Goal: Task Accomplishment & Management: Complete application form

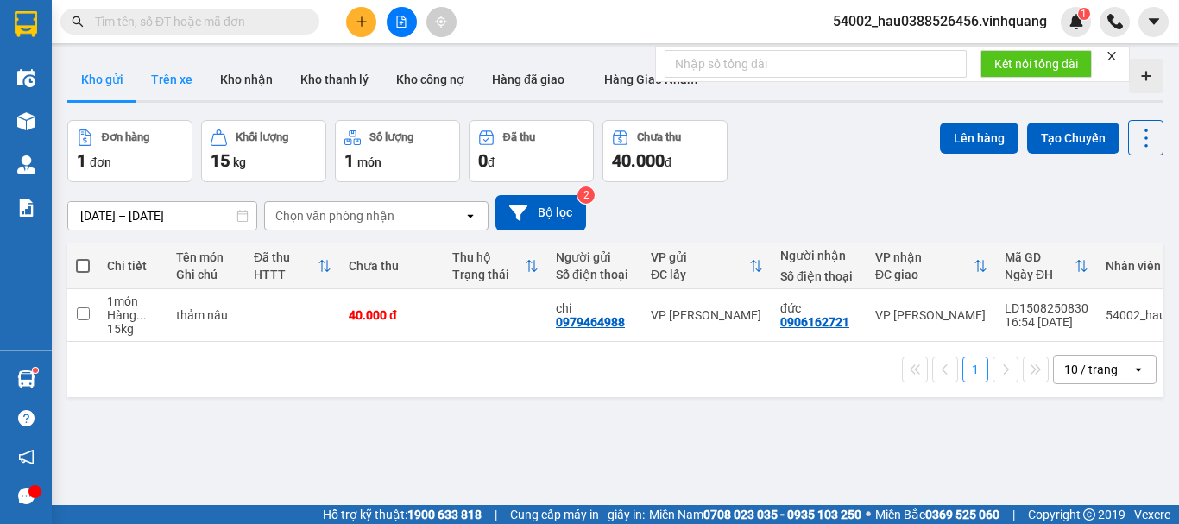
click at [174, 85] on button "Trên xe" at bounding box center [171, 79] width 69 height 41
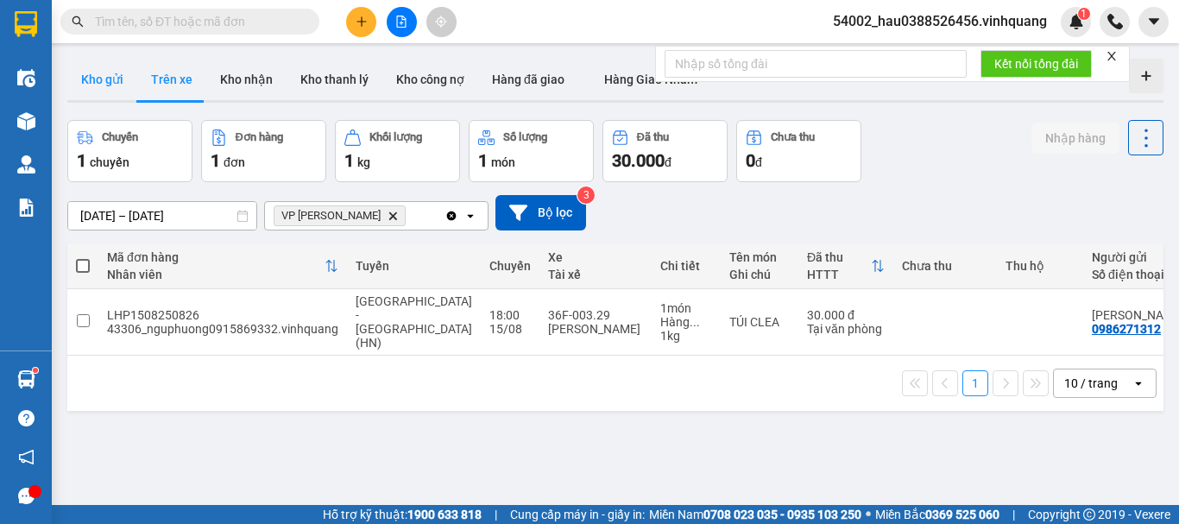
click at [116, 81] on button "Kho gửi" at bounding box center [102, 79] width 70 height 41
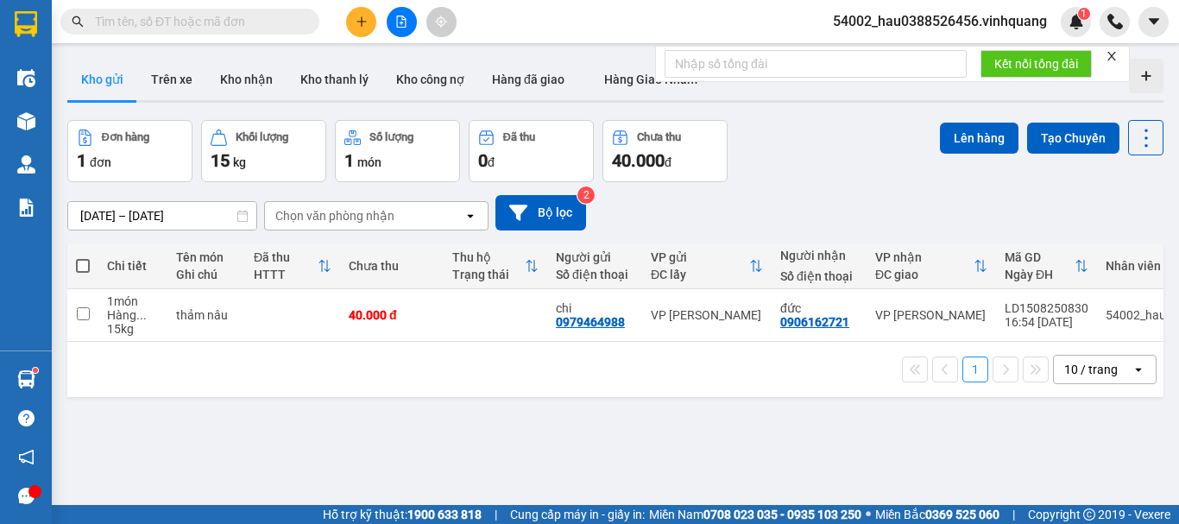
click at [73, 266] on th at bounding box center [82, 266] width 31 height 46
click at [75, 312] on td at bounding box center [82, 315] width 31 height 53
checkbox input "true"
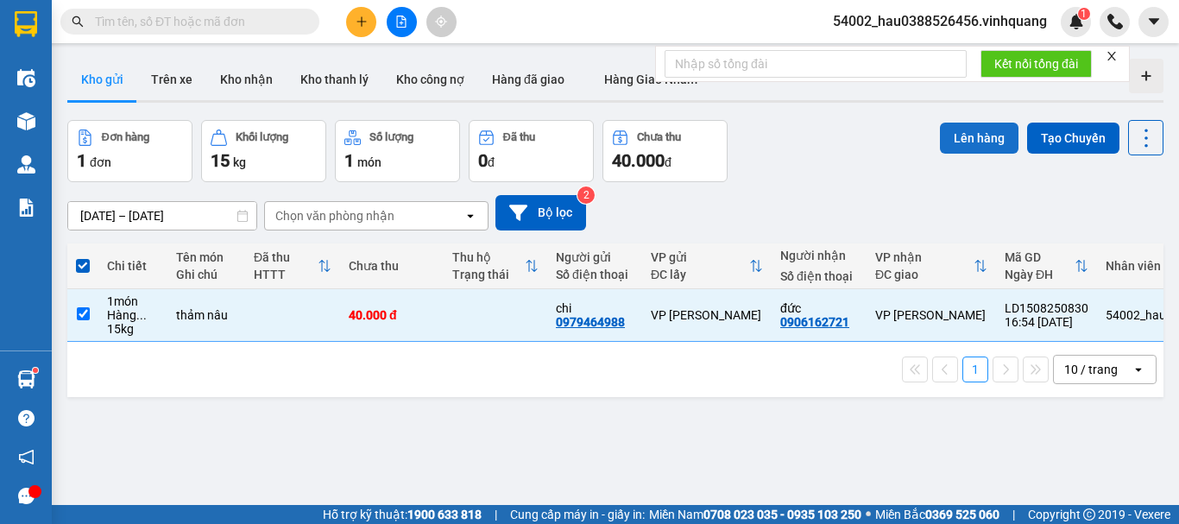
click at [982, 135] on button "Lên hàng" at bounding box center [979, 138] width 79 height 31
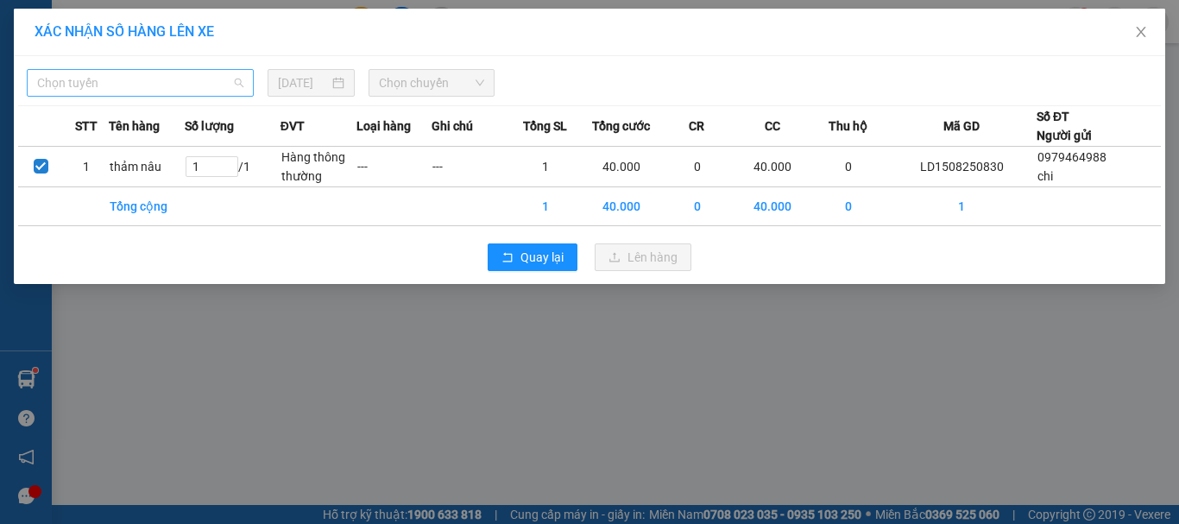
click at [144, 91] on span "Chọn tuyến" at bounding box center [140, 83] width 206 height 26
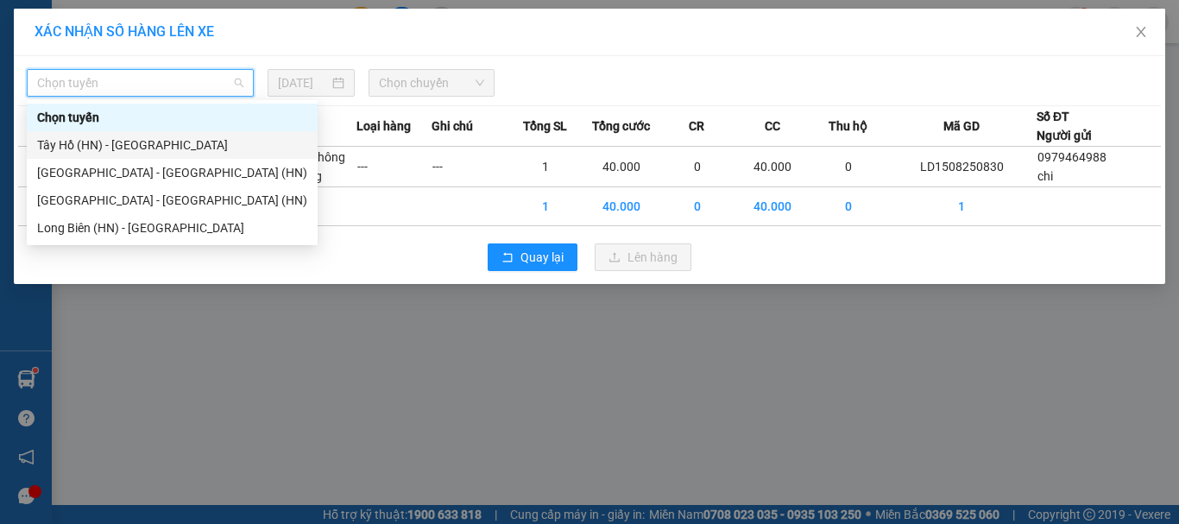
click at [114, 140] on div "Tây Hồ (HN) - [GEOGRAPHIC_DATA]" at bounding box center [172, 145] width 270 height 19
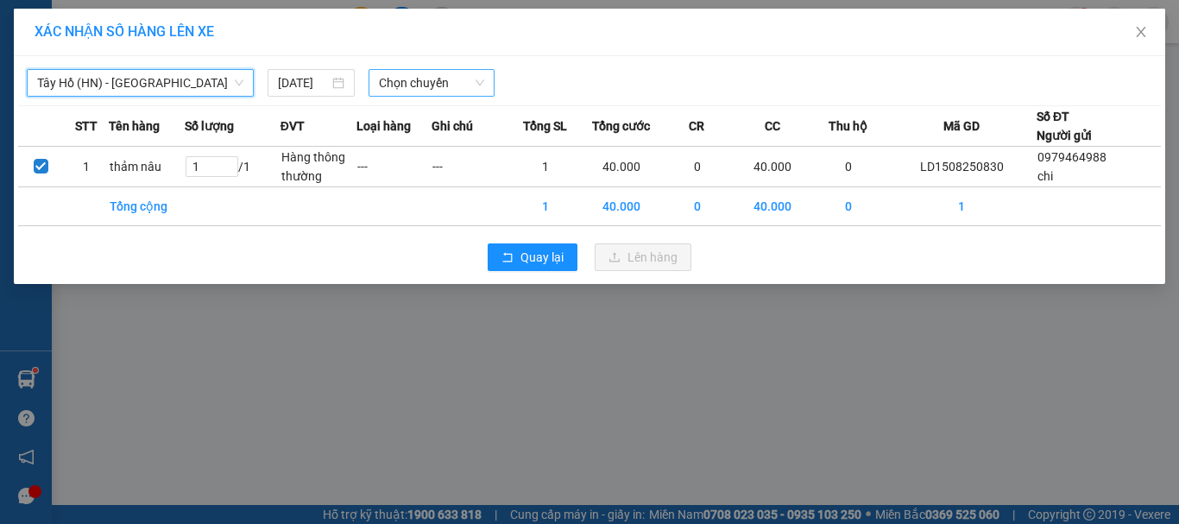
click at [384, 81] on span "Chọn chuyến" at bounding box center [432, 83] width 106 height 26
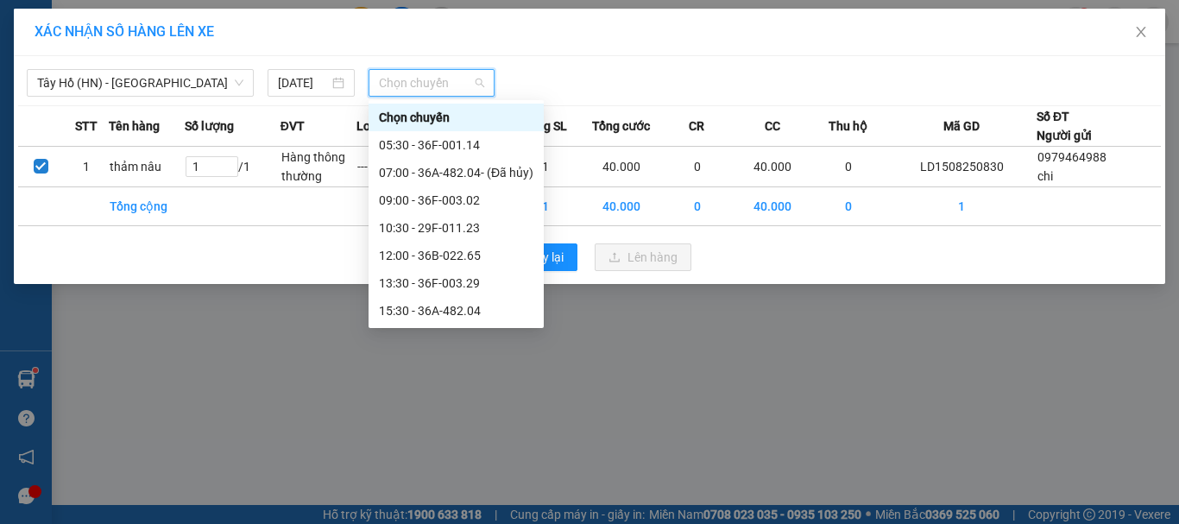
scroll to position [111, 0]
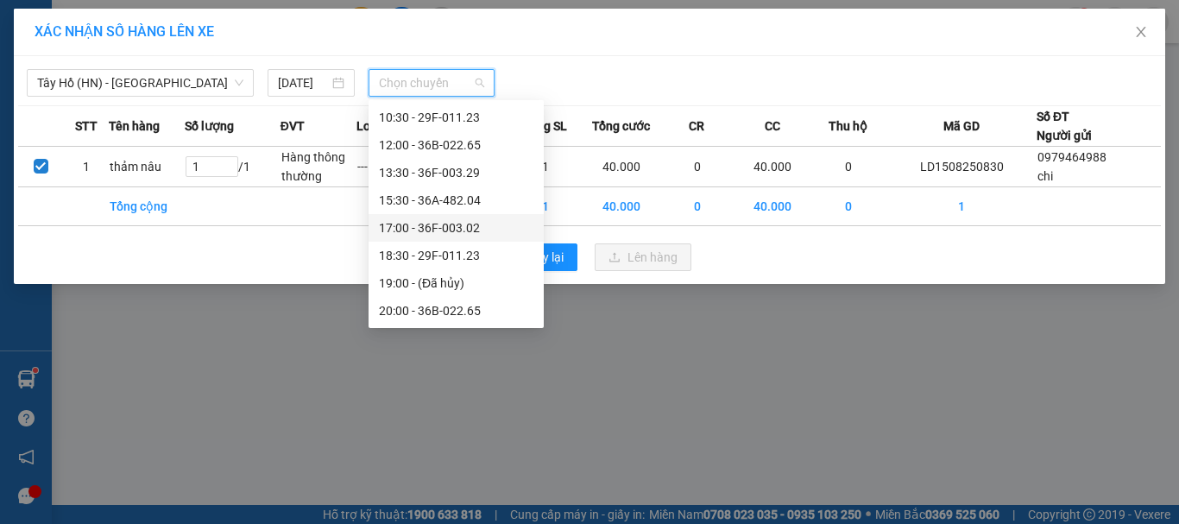
click at [446, 232] on div "17:00 - 36F-003.02" at bounding box center [456, 227] width 155 height 19
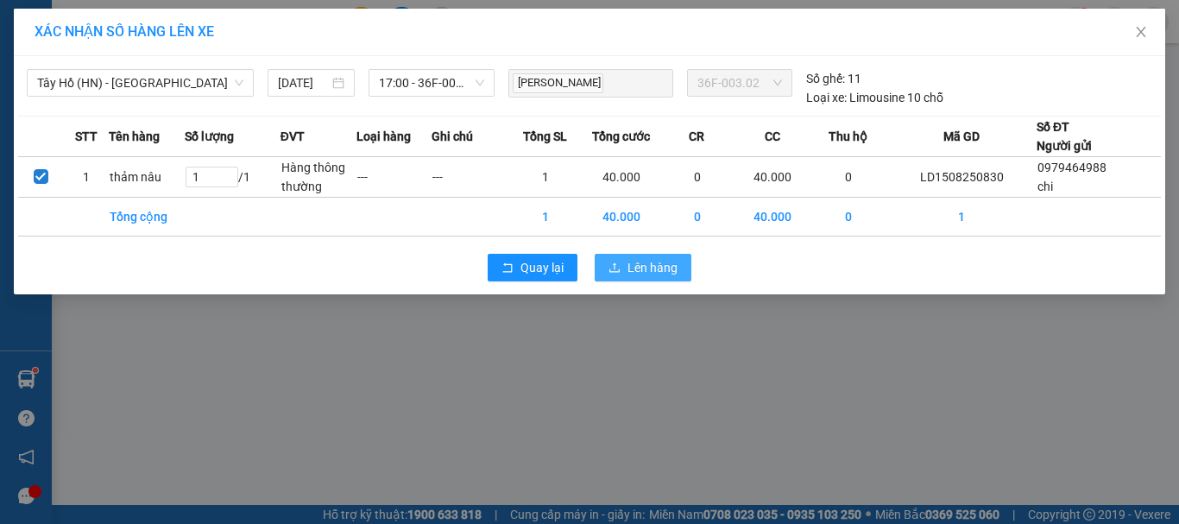
click at [654, 274] on span "Lên hàng" at bounding box center [653, 267] width 50 height 19
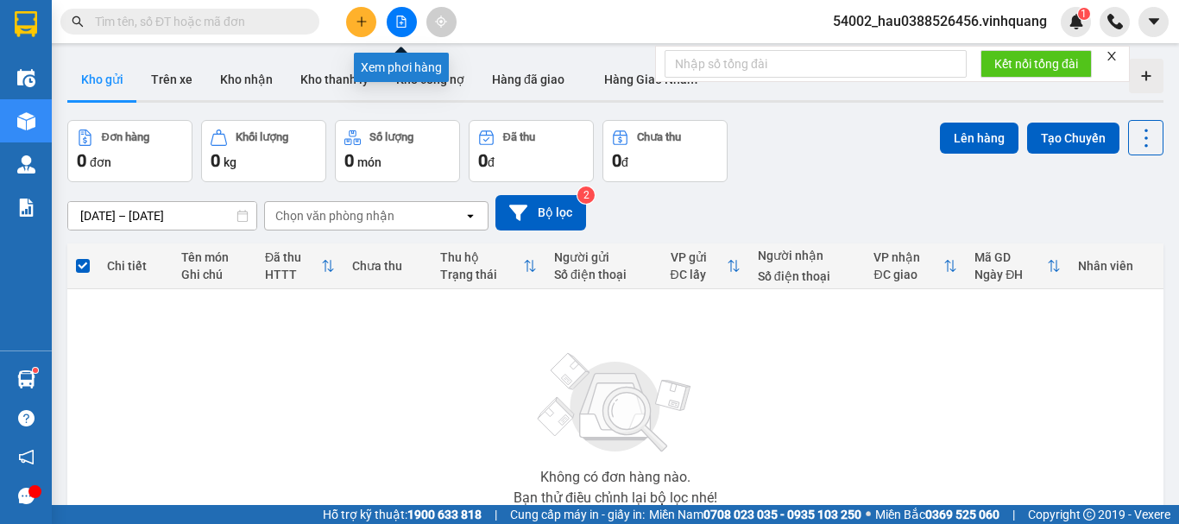
click at [407, 26] on icon "file-add" at bounding box center [401, 22] width 12 height 12
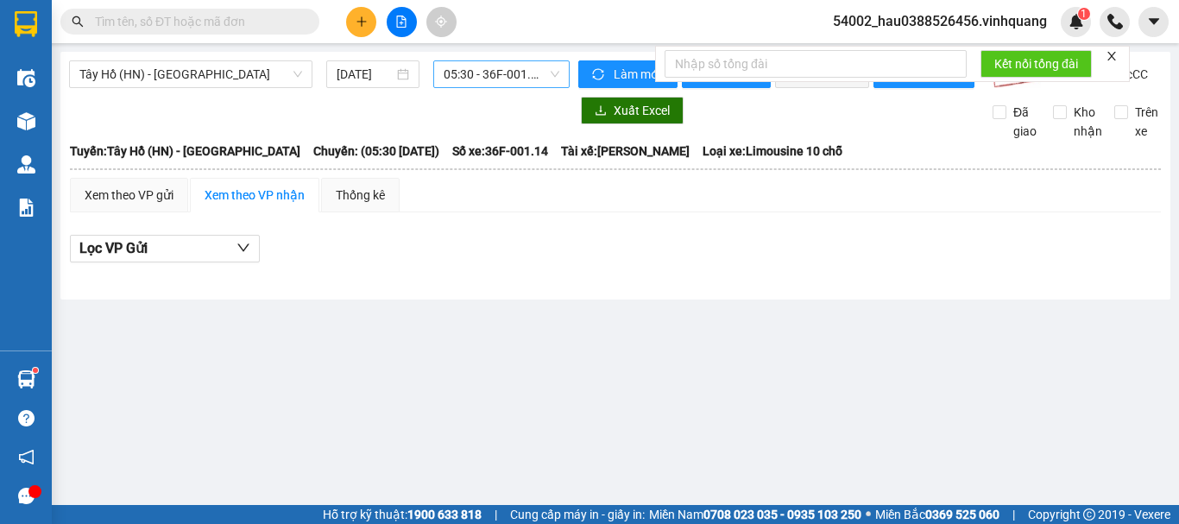
click at [469, 73] on span "05:30 - 36F-001.14" at bounding box center [502, 74] width 116 height 26
click at [360, 362] on main "[GEOGRAPHIC_DATA] (HN) - [GEOGRAPHIC_DATA] [DATE] 05:30 - 36F-001.14 Làm mới In…" at bounding box center [589, 252] width 1179 height 505
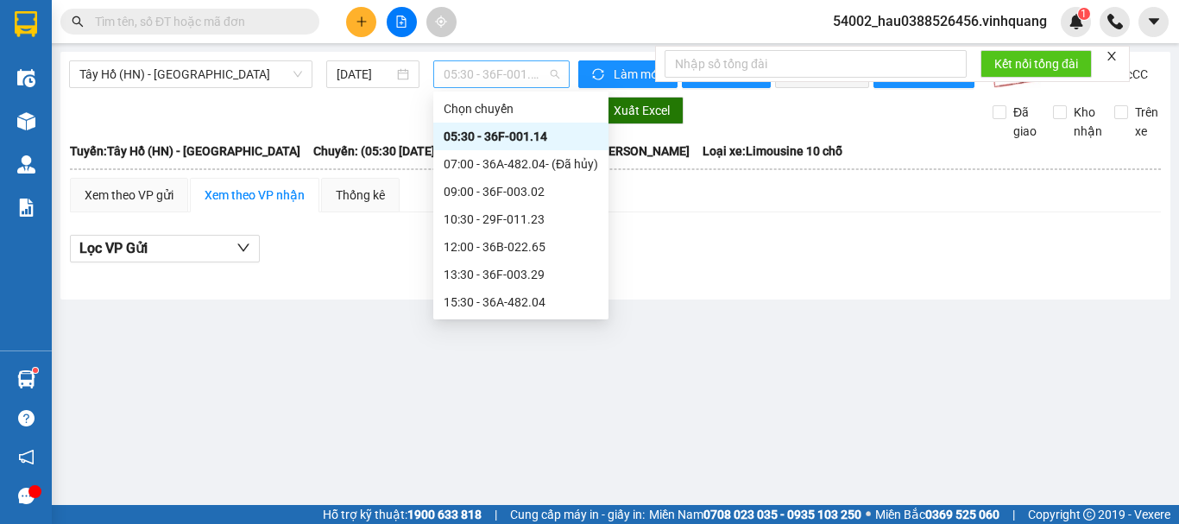
click at [519, 75] on span "05:30 - 36F-001.14" at bounding box center [502, 74] width 116 height 26
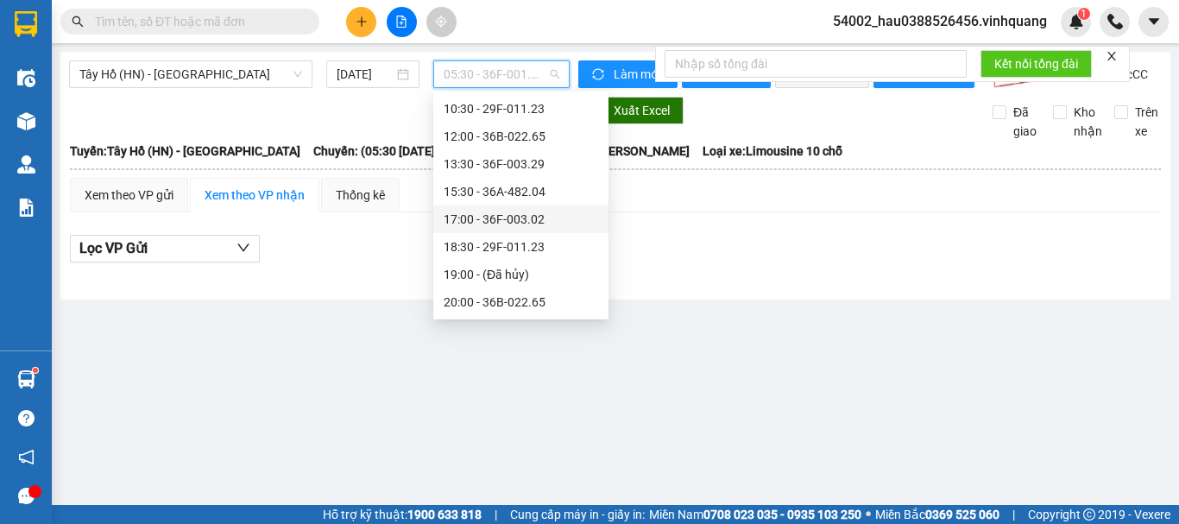
click at [496, 216] on div "17:00 - 36F-003.02" at bounding box center [521, 219] width 155 height 19
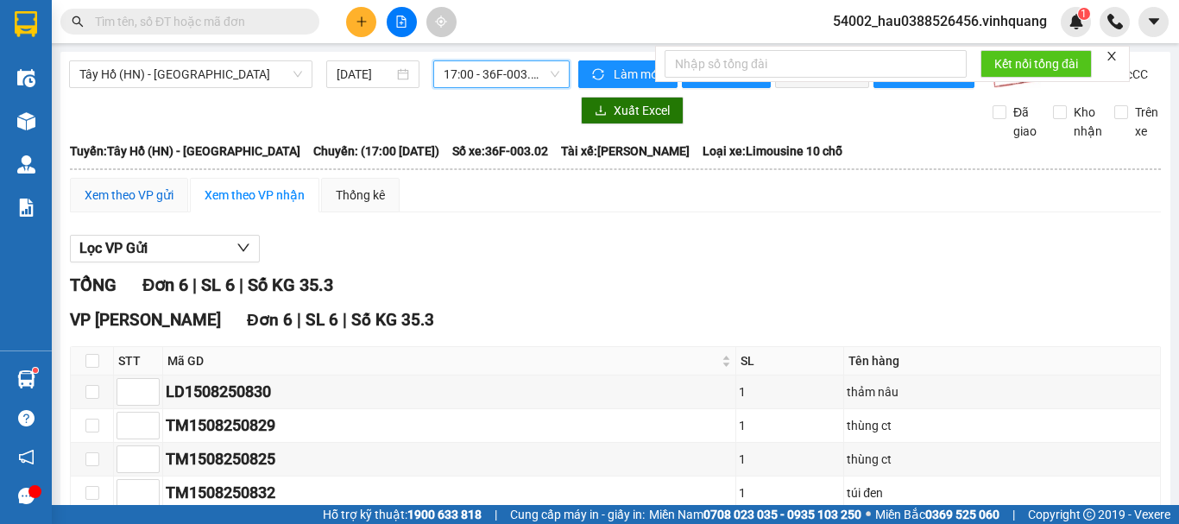
click at [123, 205] on div "Xem theo VP gửi" at bounding box center [129, 195] width 89 height 19
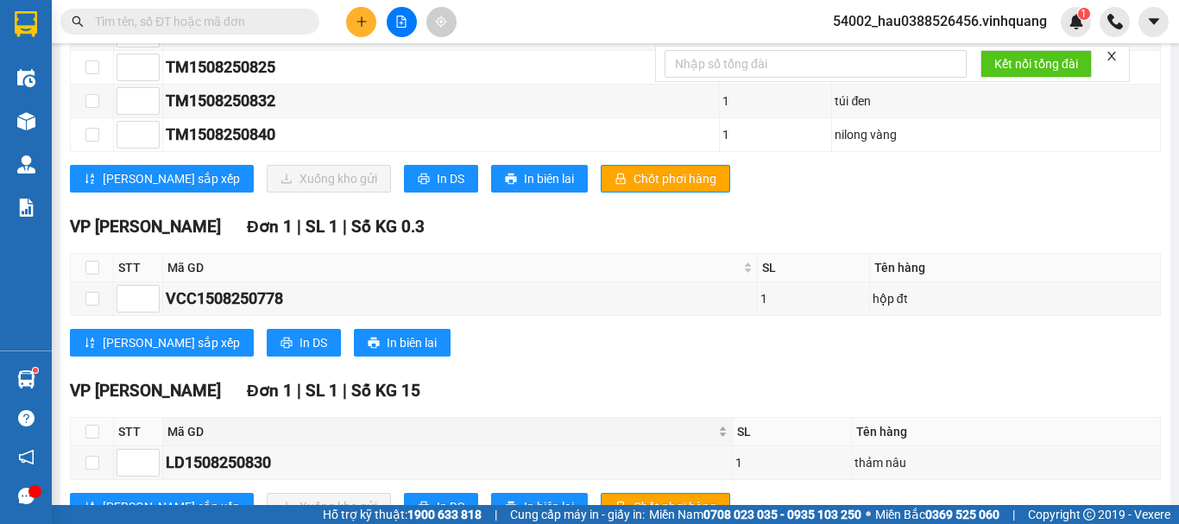
scroll to position [437, 0]
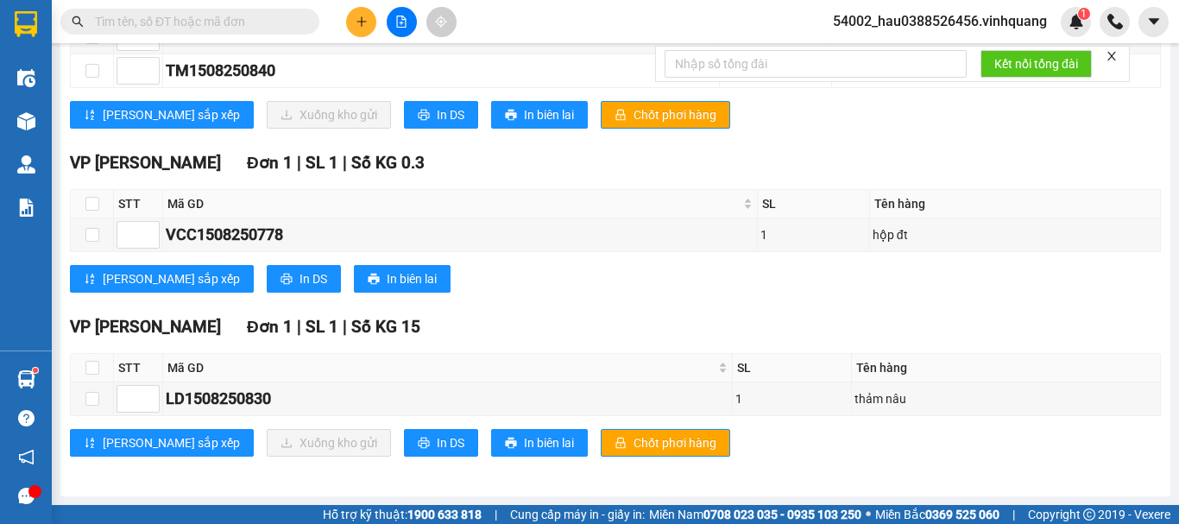
click at [962, 274] on div "[PERSON_NAME] sắp xếp In DS In biên lai" at bounding box center [615, 279] width 1091 height 28
click at [584, 346] on div "VP [PERSON_NAME] Đơn 1 | SL 1 | Số KG 15 STT Mã GD SL Tên hàng Ký nhận LD150825…" at bounding box center [615, 391] width 1091 height 155
click at [358, 20] on icon "plus" at bounding box center [362, 22] width 12 height 12
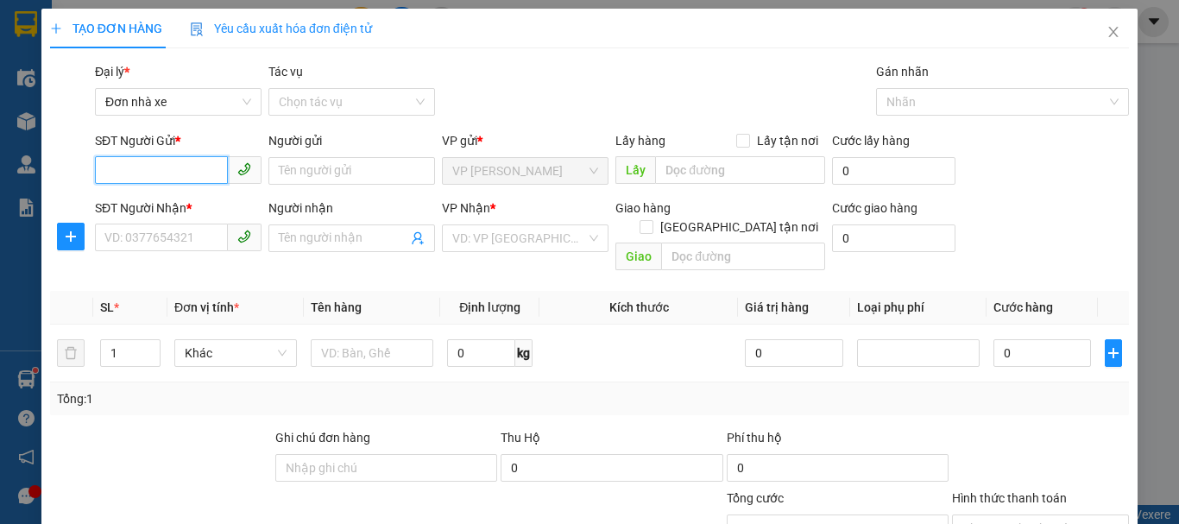
click at [175, 171] on input "SĐT Người Gửi *" at bounding box center [161, 170] width 133 height 28
click at [167, 200] on div "0948631696 - MAI" at bounding box center [176, 205] width 144 height 19
type input "0948631696"
type input "MAI"
type input "0963363459"
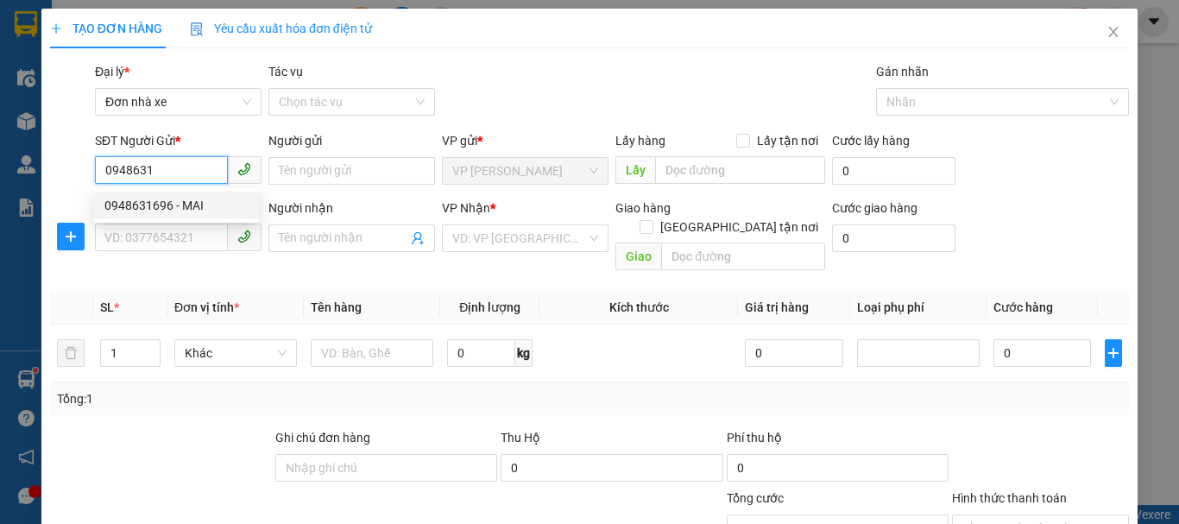
type input "newpost"
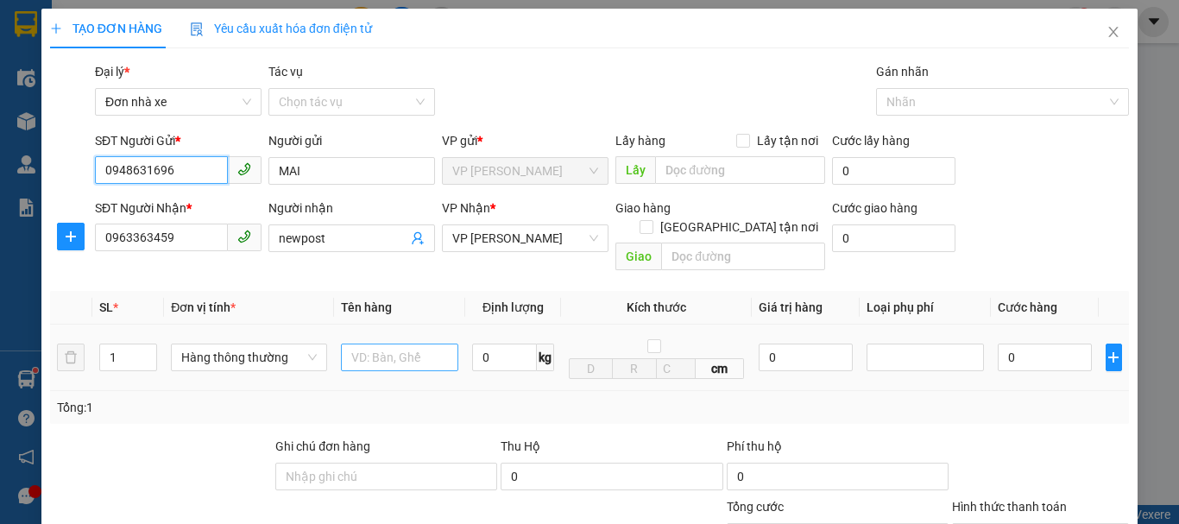
type input "0948631696"
click at [393, 344] on input "text" at bounding box center [399, 358] width 117 height 28
type input "bao tải xanh"
click at [519, 345] on input "0" at bounding box center [504, 358] width 65 height 28
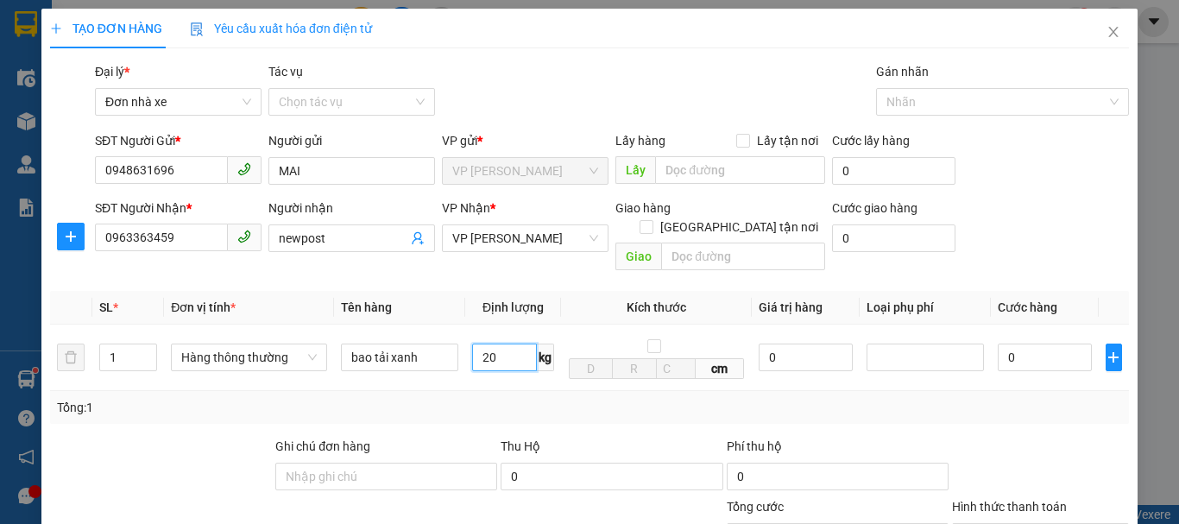
type input "20"
click at [526, 408] on div "Transit Pickup Surcharge Ids Transit Deliver Surcharge Ids Transit Deliver Surc…" at bounding box center [589, 408] width 1079 height 693
type input "50.000"
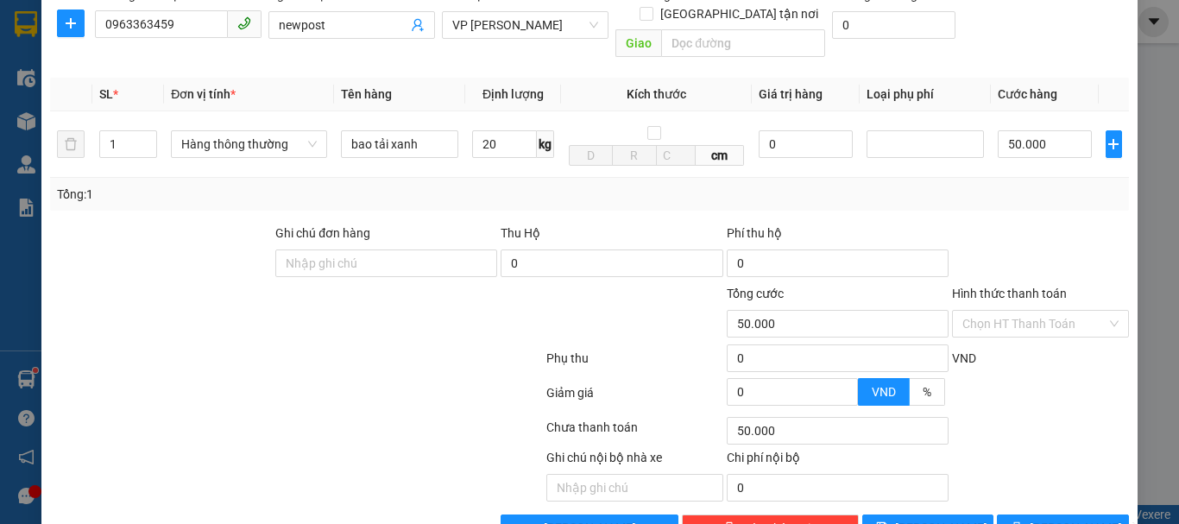
scroll to position [216, 0]
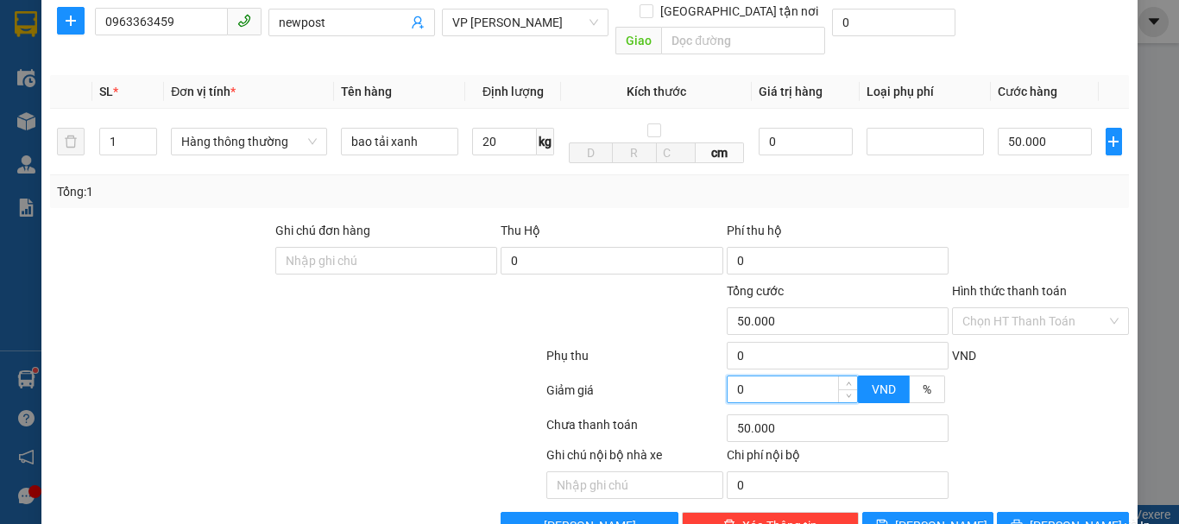
click at [798, 376] on input "0" at bounding box center [793, 389] width 130 height 26
type input "49.998"
type input "2"
type input "49.998"
type input "49.980"
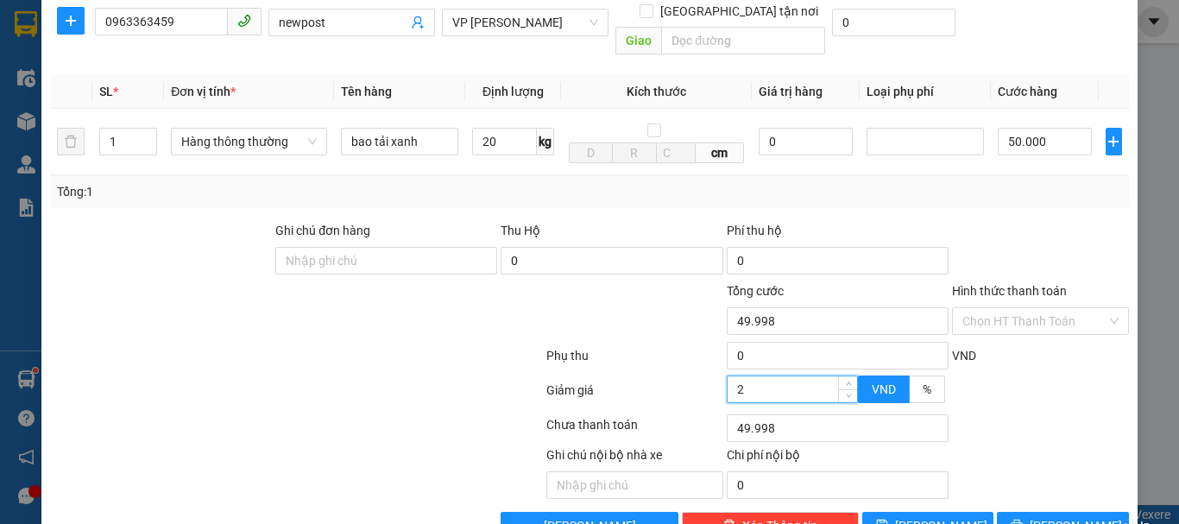
type input "20"
type input "49.980"
type input "20"
type input "30.000"
type input "20.000"
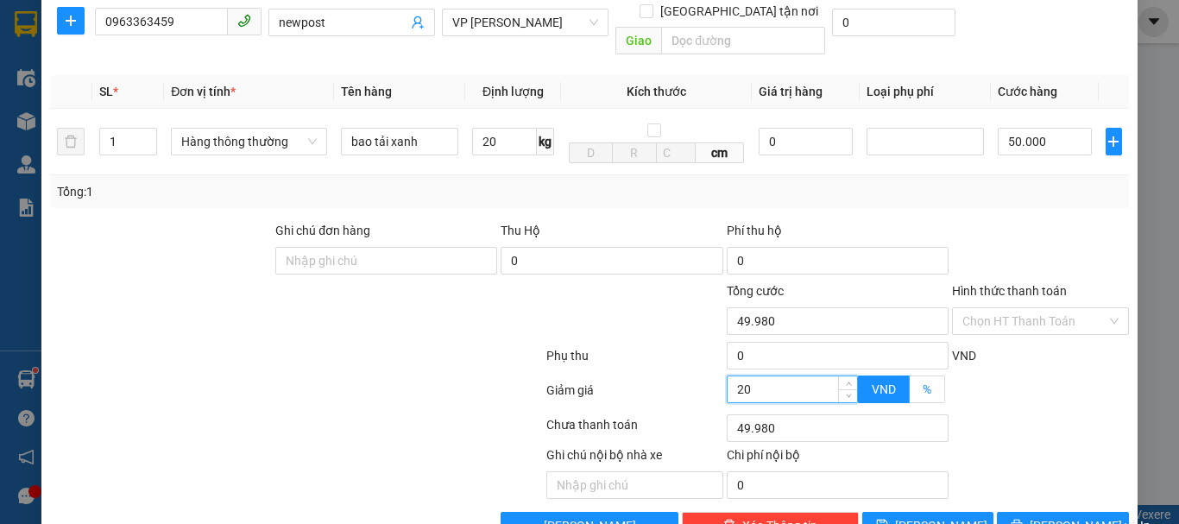
type input "30.000"
click at [923, 382] on span "%" at bounding box center [927, 389] width 9 height 14
click at [910, 394] on input "%" at bounding box center [910, 394] width 0 height 0
type input "50.000"
type input "0"
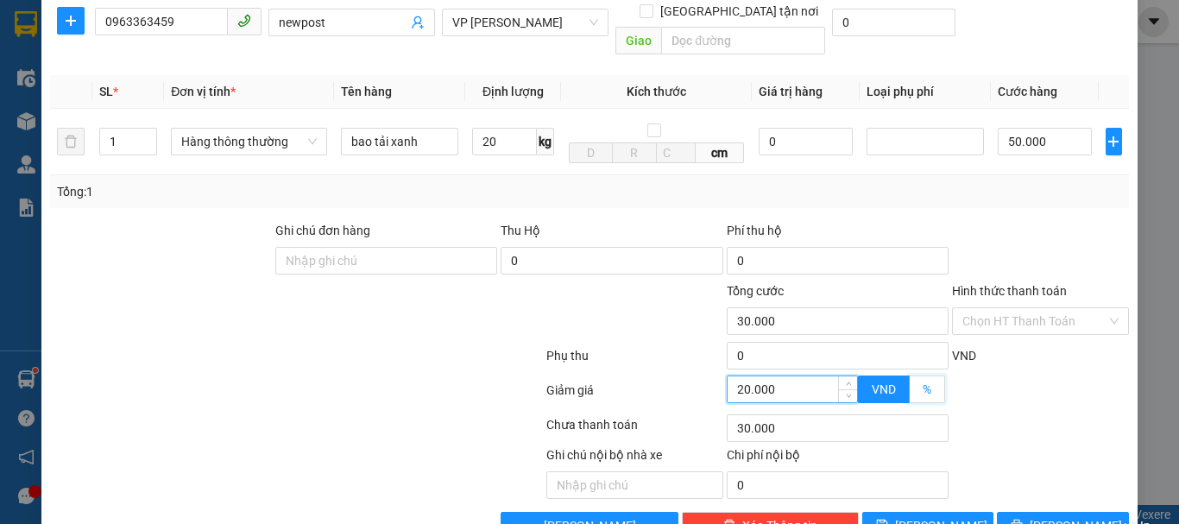
type input "50.000"
click at [790, 376] on input "0" at bounding box center [793, 389] width 130 height 26
type input "2"
type input "49.000"
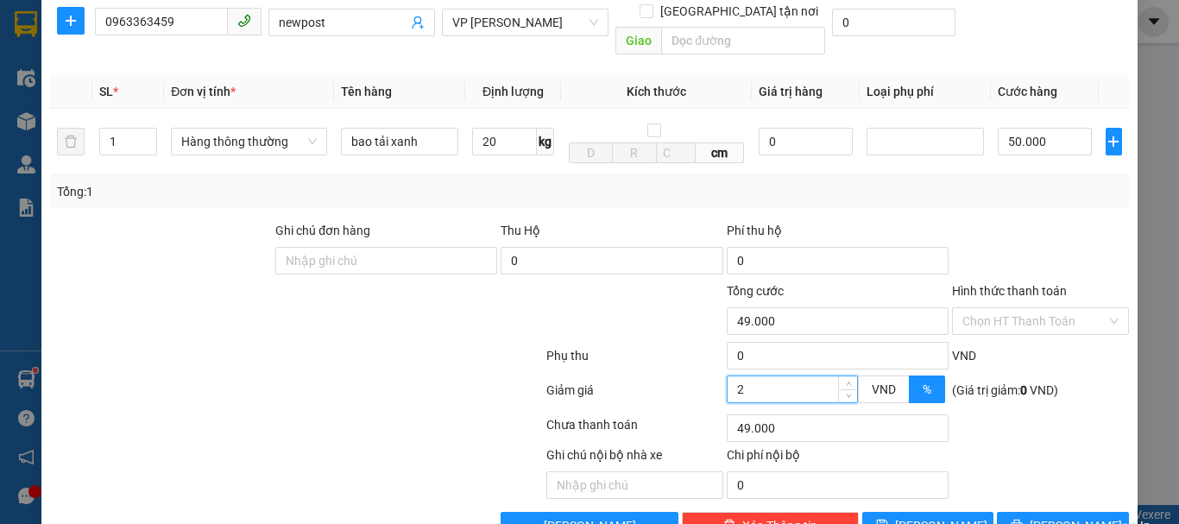
type input "40.000"
type input "20"
type input "40.000"
type input "20"
click at [1016, 414] on div "Chọn HT Thanh Toán" at bounding box center [1041, 428] width 180 height 35
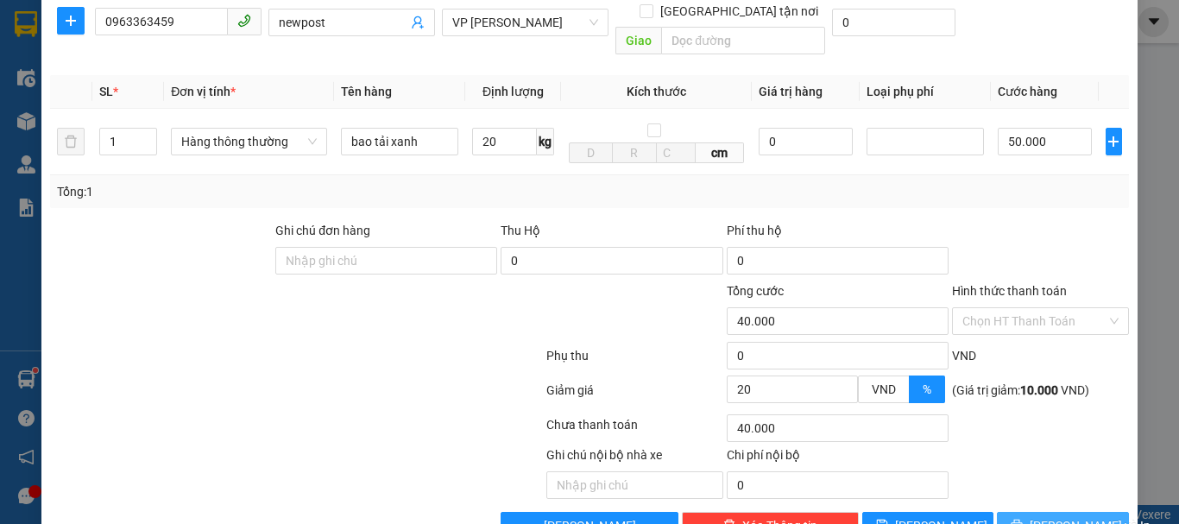
click at [1039, 516] on span "[PERSON_NAME] và In" at bounding box center [1090, 525] width 121 height 19
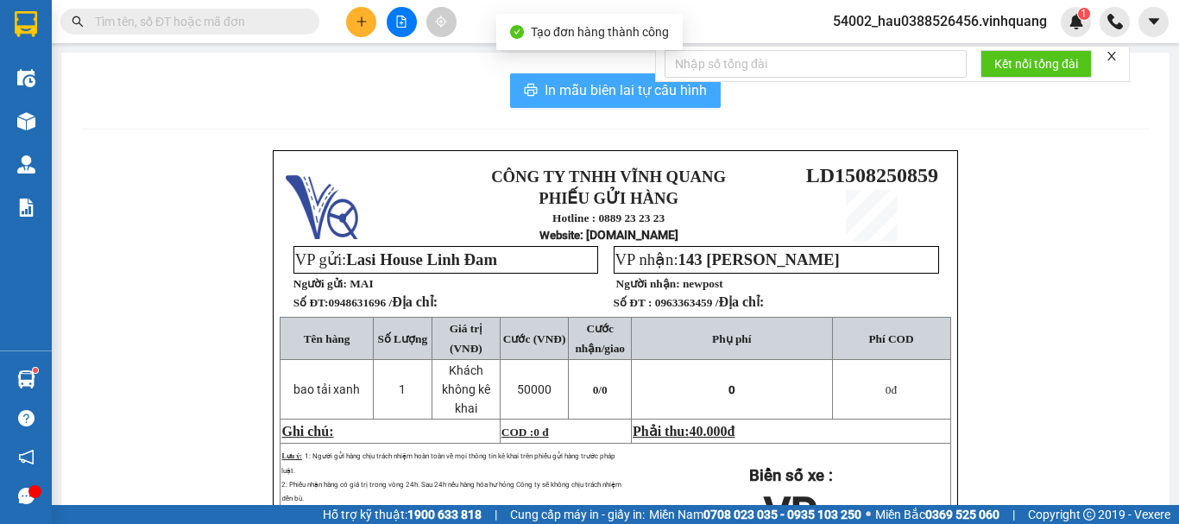
click at [582, 100] on span "In mẫu biên lai tự cấu hình" at bounding box center [626, 90] width 162 height 22
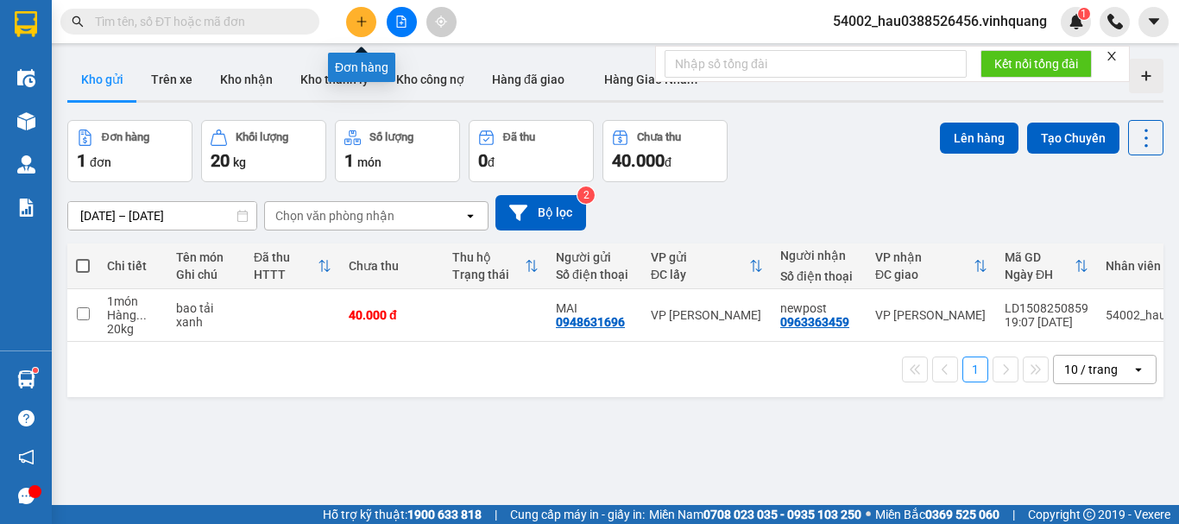
click at [368, 20] on button at bounding box center [361, 22] width 30 height 30
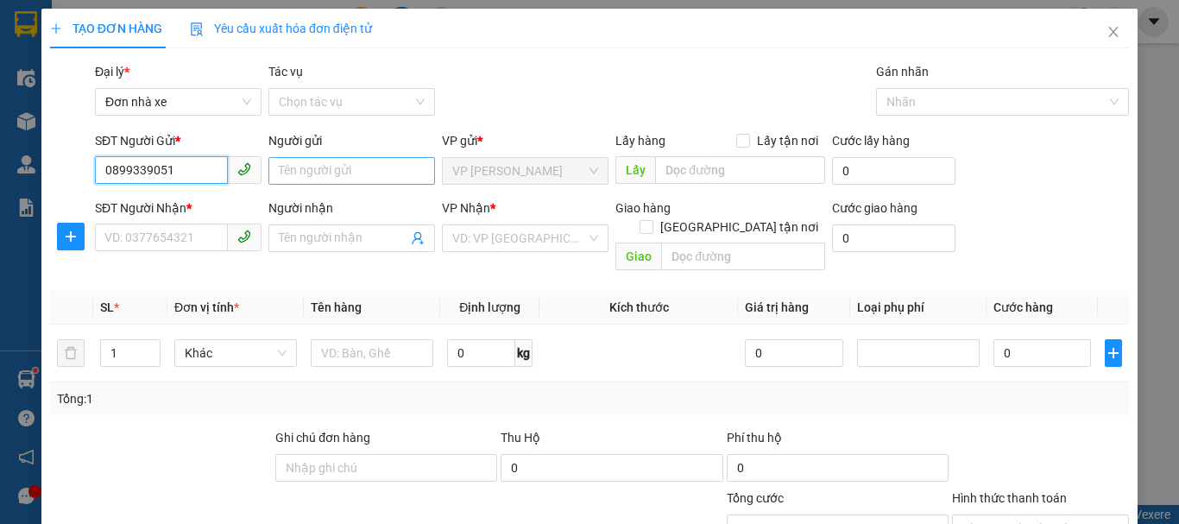
type input "0899339051"
click at [332, 161] on input "Người gửi" at bounding box center [352, 171] width 167 height 28
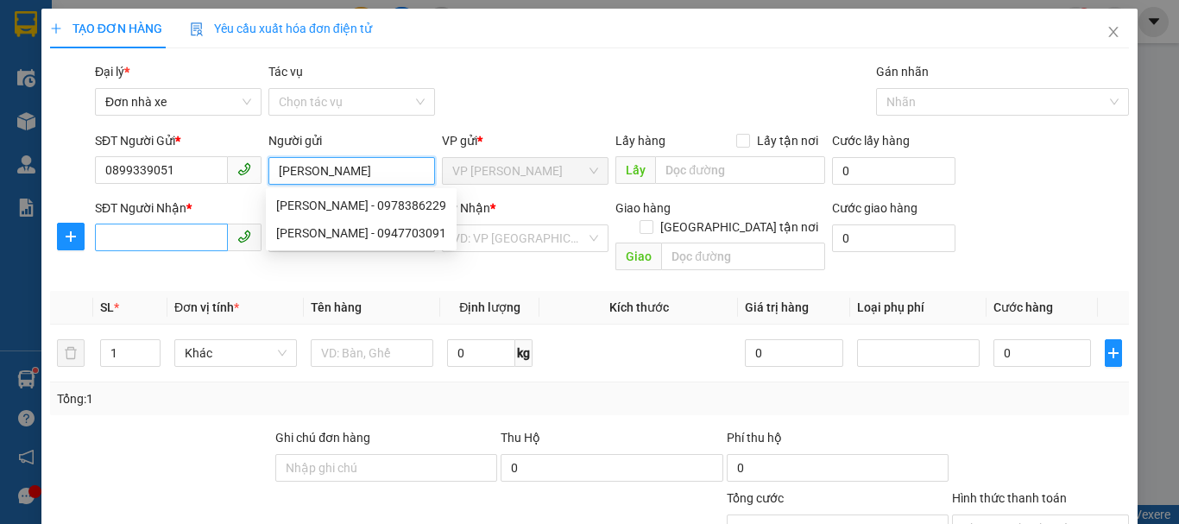
type input "[PERSON_NAME]"
click at [154, 234] on input "SĐT Người Nhận *" at bounding box center [161, 238] width 133 height 28
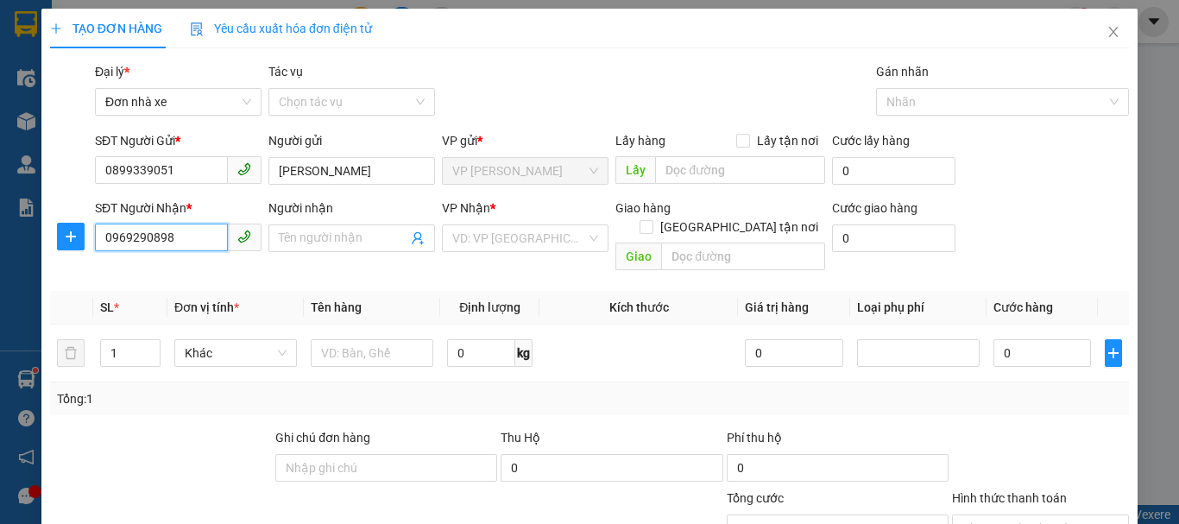
click at [131, 242] on input "0969290898" at bounding box center [161, 238] width 133 height 28
type input "0969290898"
click at [309, 244] on input "Người nhận" at bounding box center [343, 238] width 129 height 19
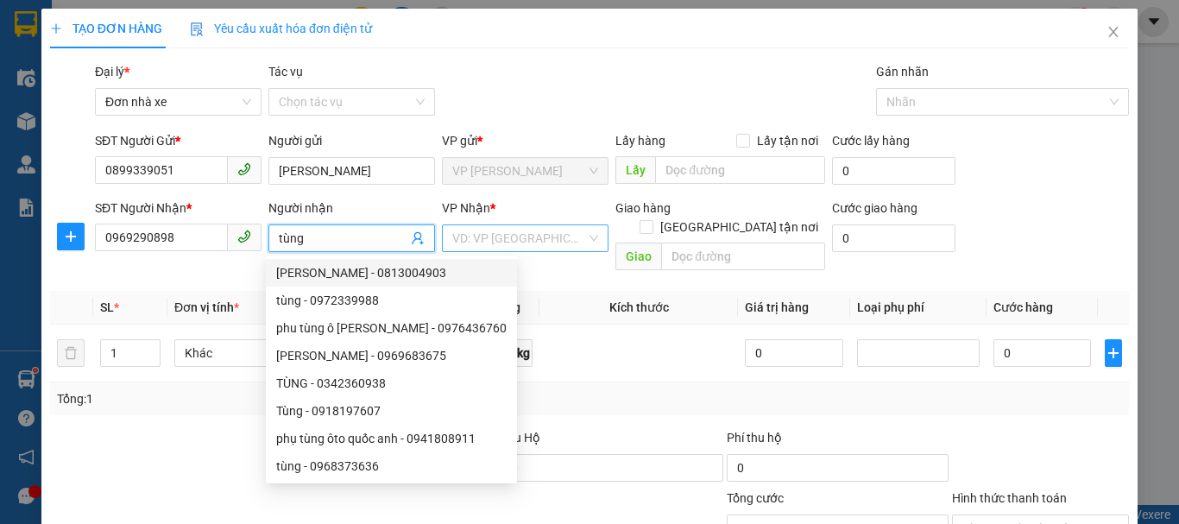
type input "tùng"
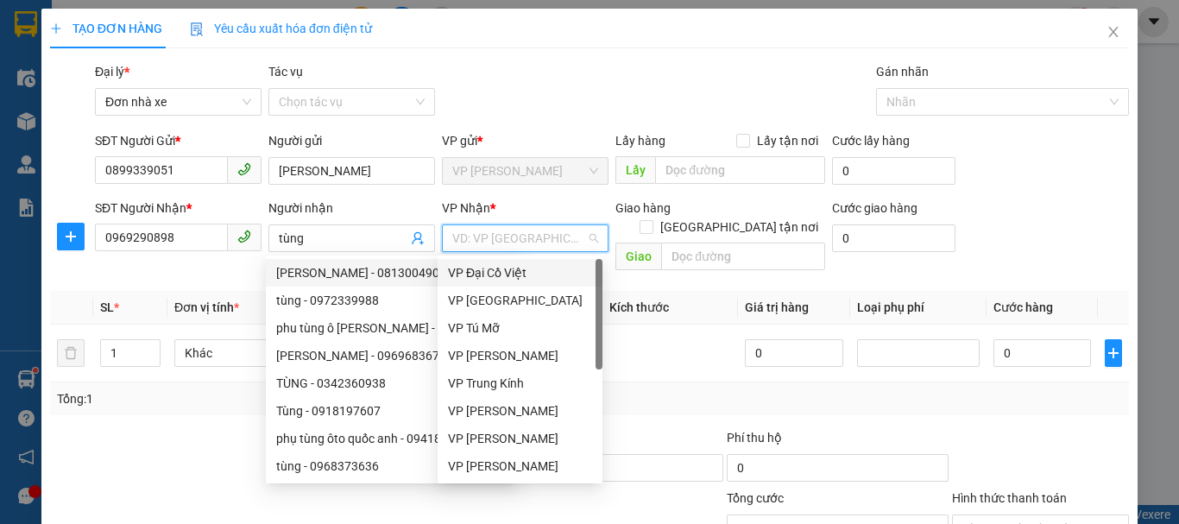
click at [491, 234] on input "search" at bounding box center [519, 238] width 134 height 26
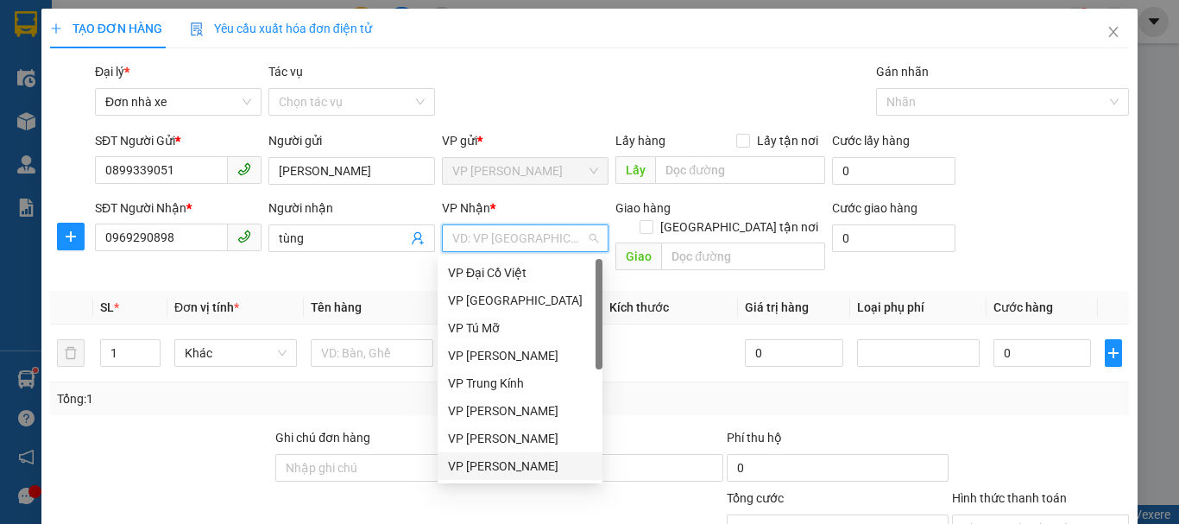
click at [531, 464] on div "VP [PERSON_NAME]" at bounding box center [520, 466] width 144 height 19
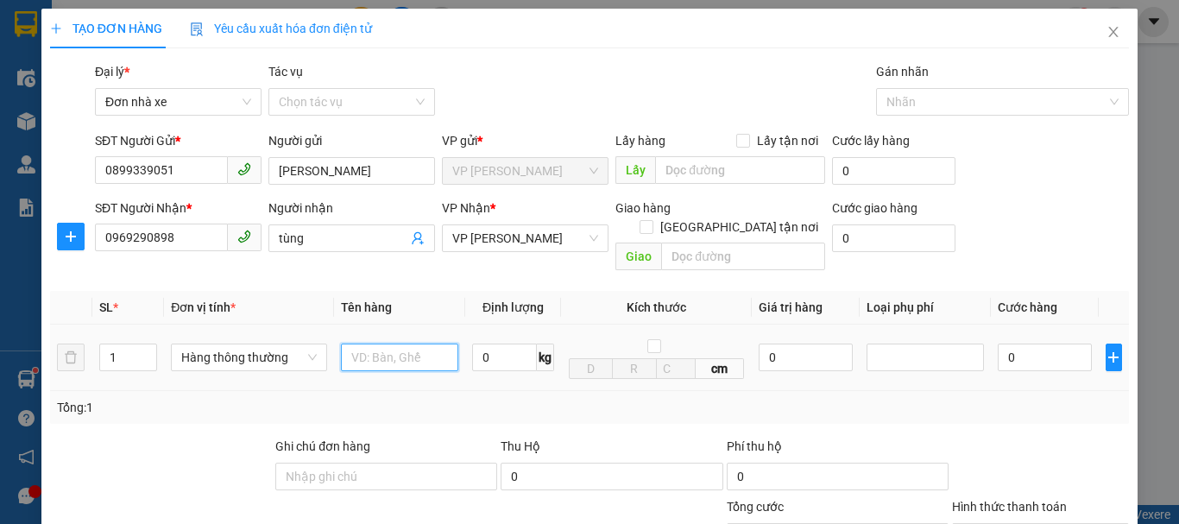
click at [398, 344] on input "text" at bounding box center [399, 358] width 117 height 28
type input "hộp catoong"
click at [504, 344] on input "0" at bounding box center [504, 358] width 65 height 28
type input "1"
click at [486, 398] on div "Tổng: 1" at bounding box center [589, 407] width 1065 height 19
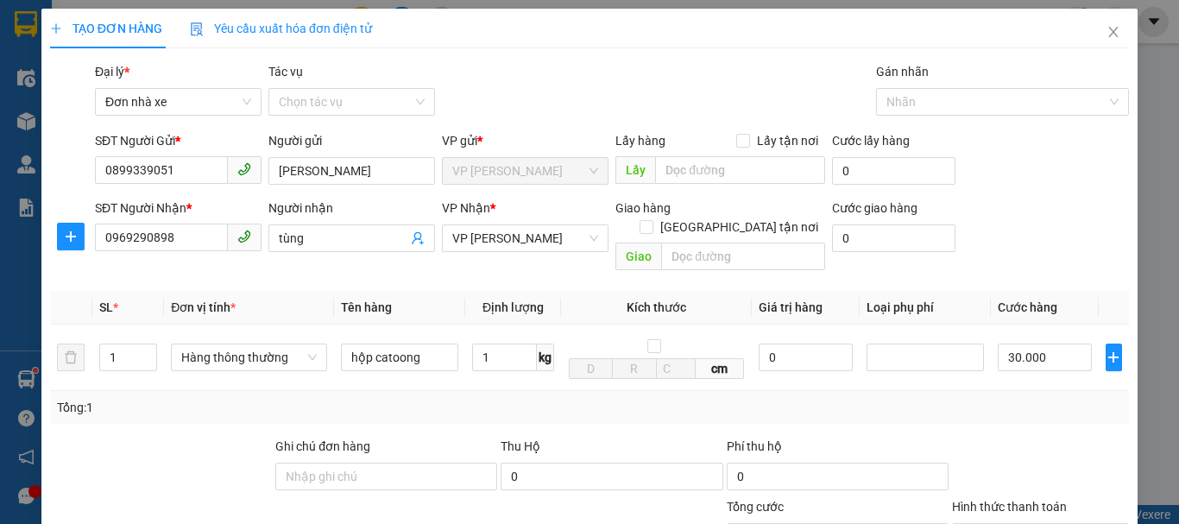
type input "30.000"
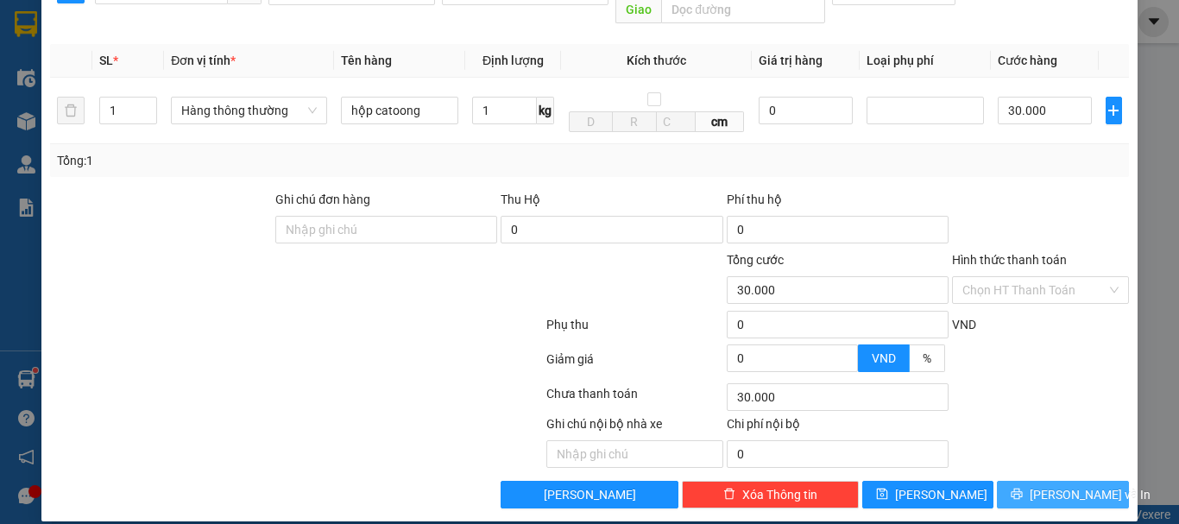
click at [1066, 485] on span "[PERSON_NAME] và In" at bounding box center [1090, 494] width 121 height 19
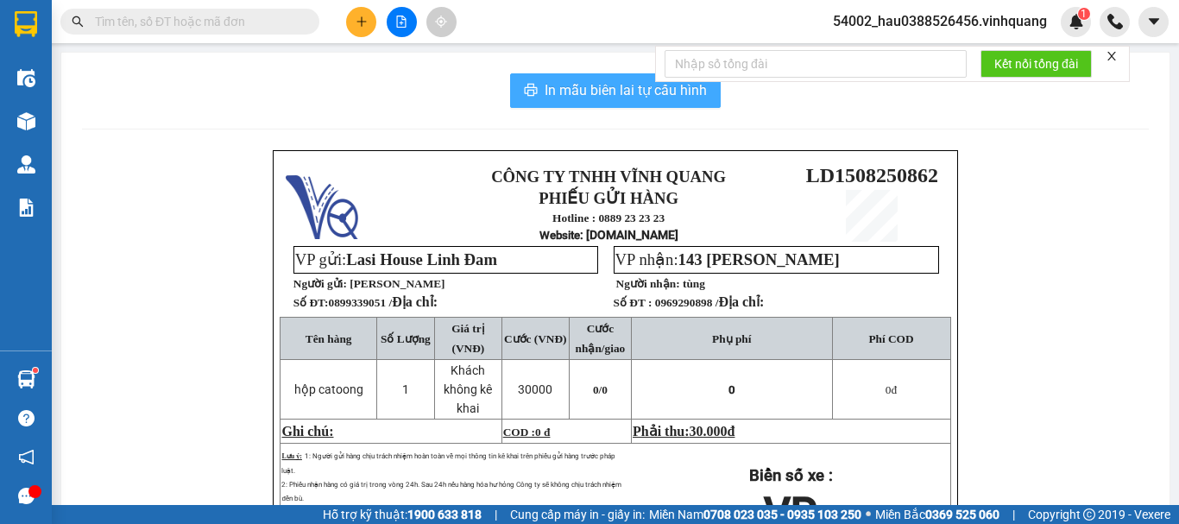
click at [567, 94] on span "In mẫu biên lai tự cấu hình" at bounding box center [626, 90] width 162 height 22
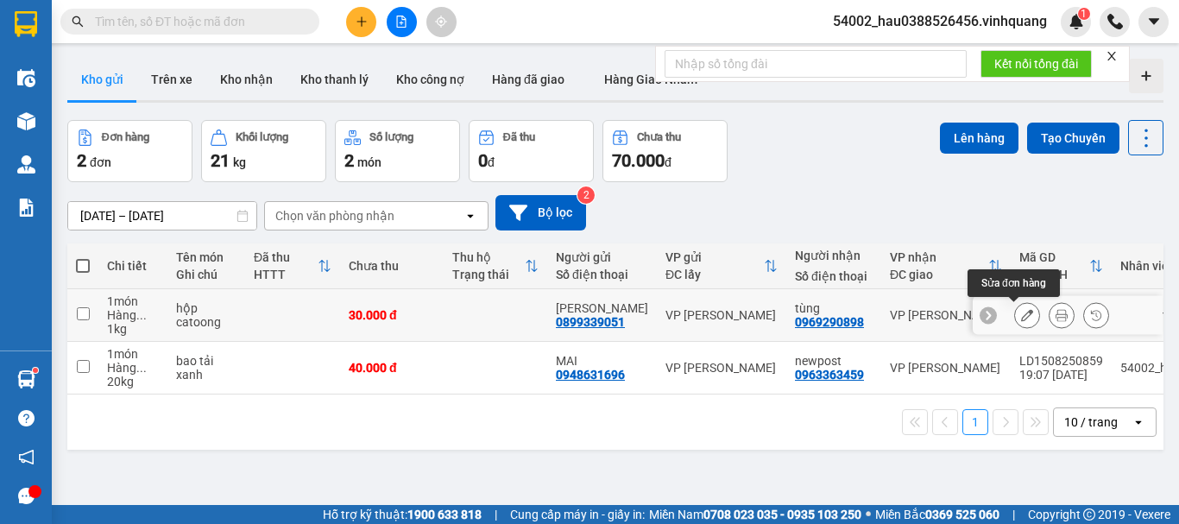
click at [1021, 318] on icon at bounding box center [1027, 315] width 12 height 12
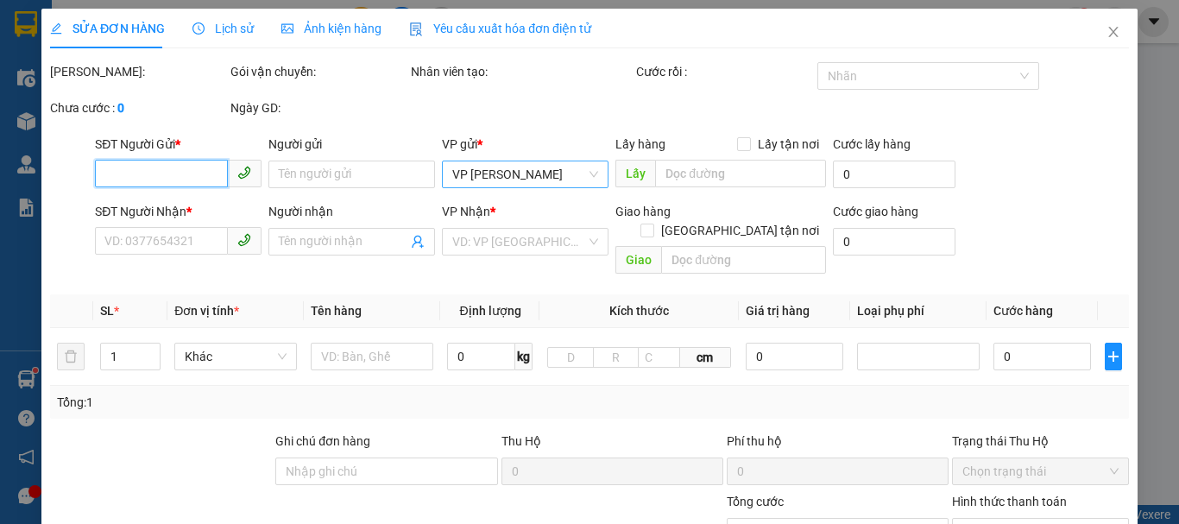
type input "0899339051"
type input "[PERSON_NAME]"
type input "0969290898"
type input "tùng"
type input "30.000"
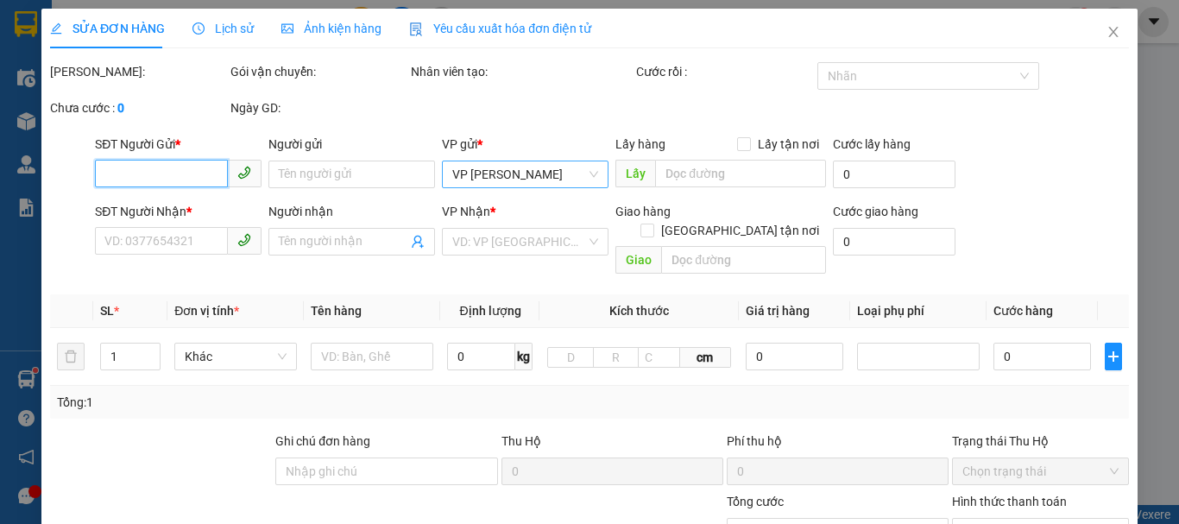
type input "30.000"
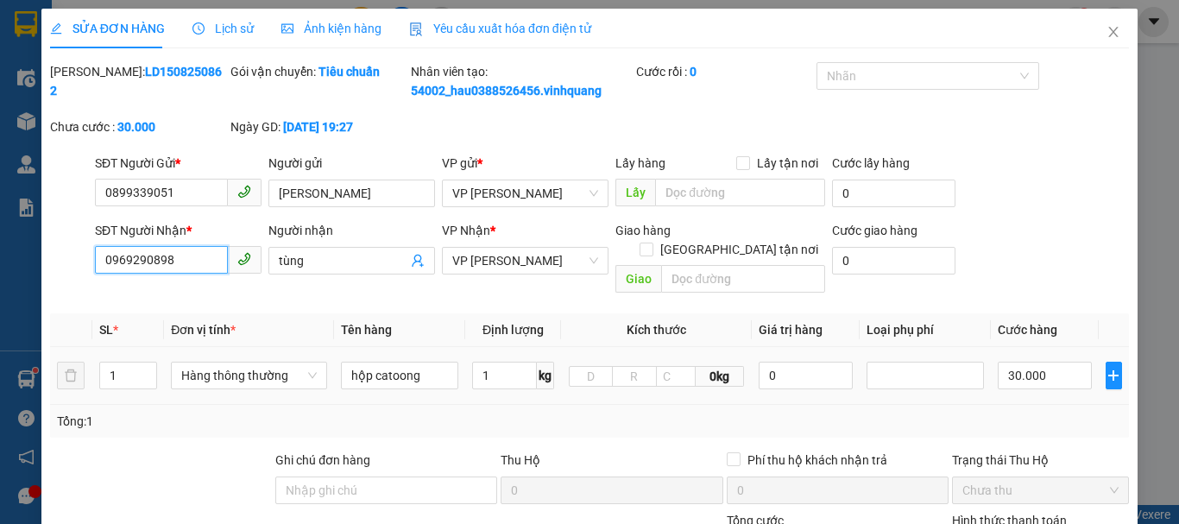
click at [157, 260] on input "0969290898" at bounding box center [161, 260] width 133 height 28
click at [167, 262] on input "0969290998" at bounding box center [161, 260] width 133 height 28
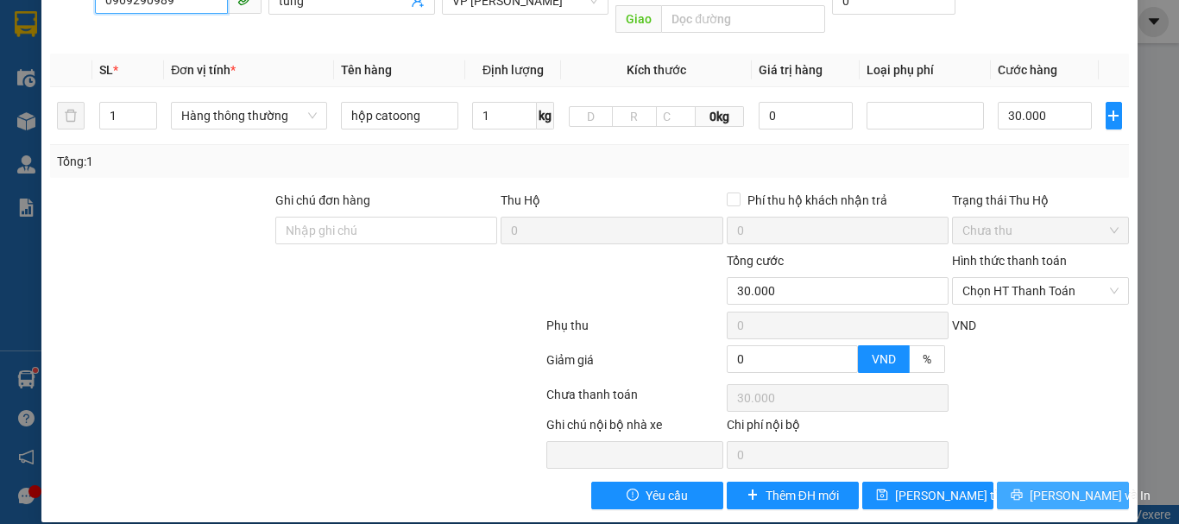
type input "0969290989"
click at [1058, 486] on span "[PERSON_NAME] và In" at bounding box center [1090, 495] width 121 height 19
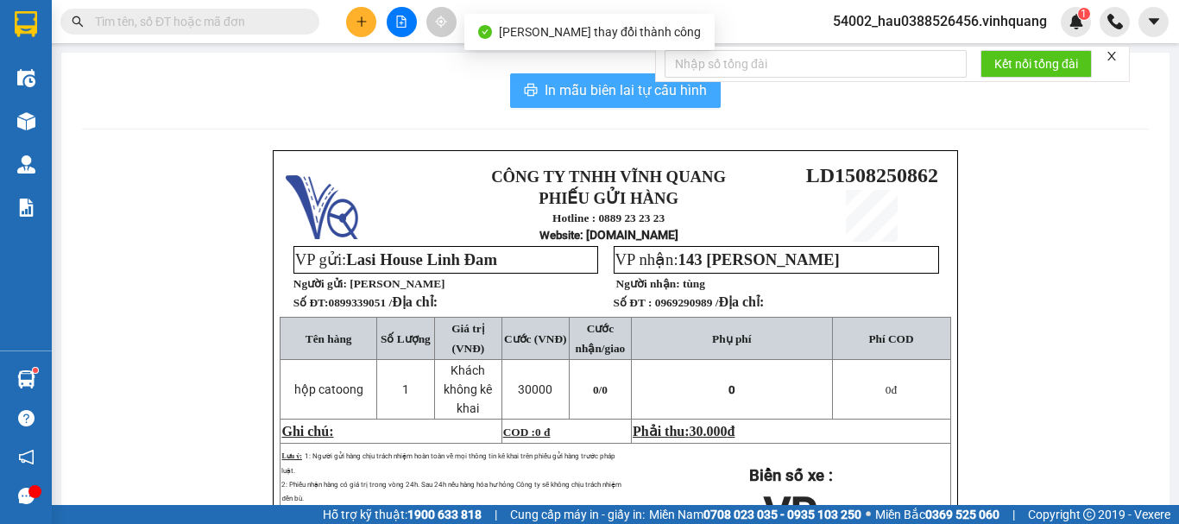
click at [582, 83] on span "In mẫu biên lai tự cấu hình" at bounding box center [626, 90] width 162 height 22
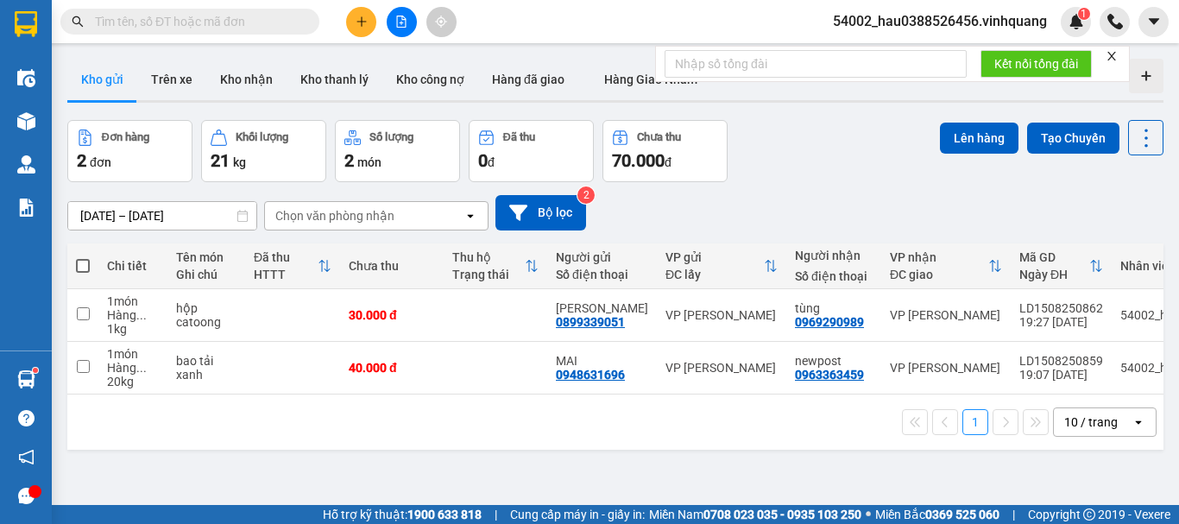
click at [352, 20] on button at bounding box center [361, 22] width 30 height 30
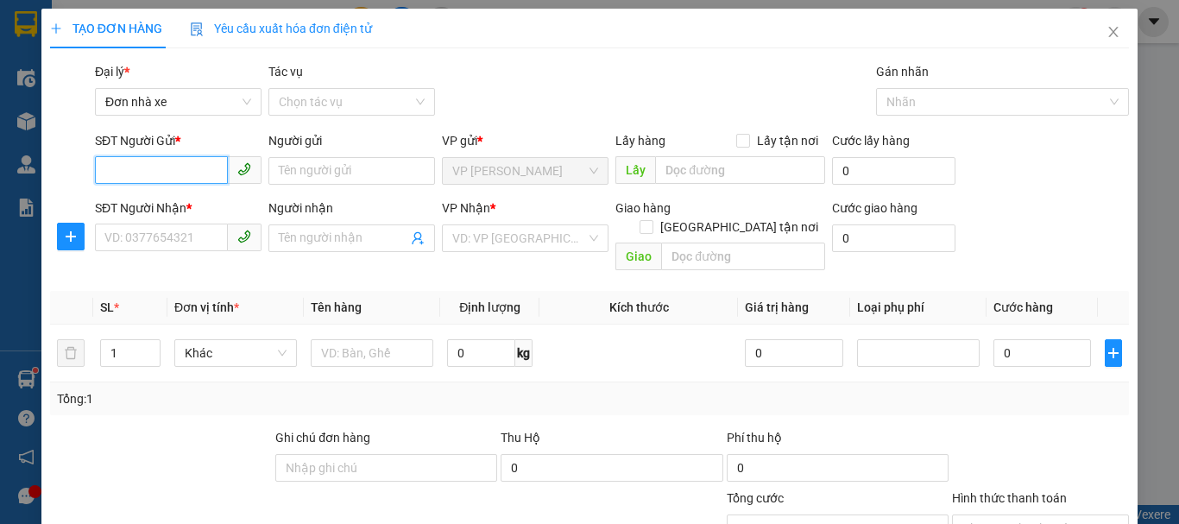
click at [167, 175] on input "SĐT Người Gửi *" at bounding box center [161, 170] width 133 height 28
click at [208, 200] on div "0899339051 - [PERSON_NAME]" at bounding box center [189, 205] width 170 height 19
type input "0899339051"
type input "[PERSON_NAME]"
type input "0969290989"
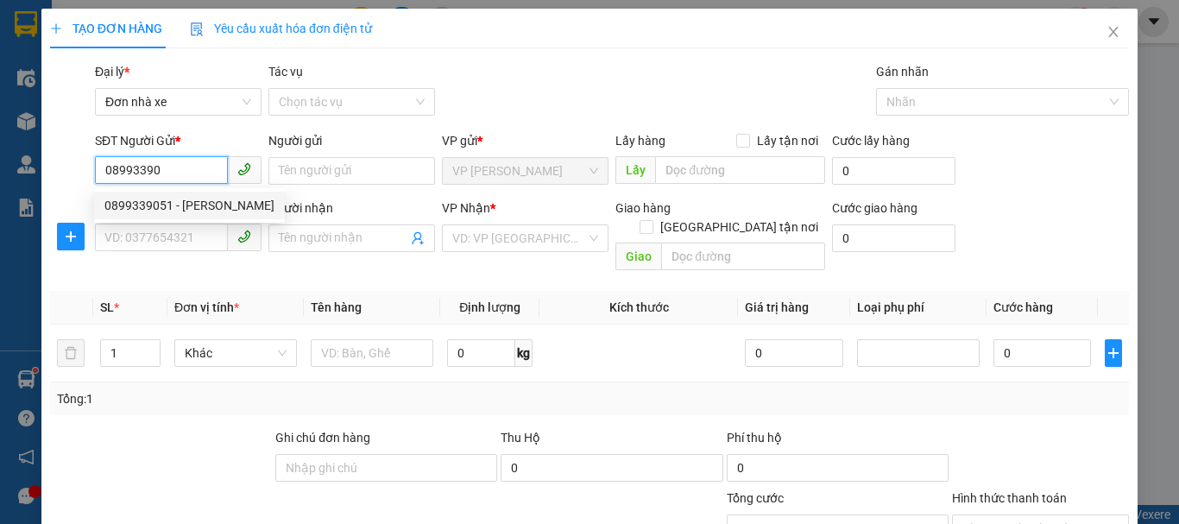
type input "tùng"
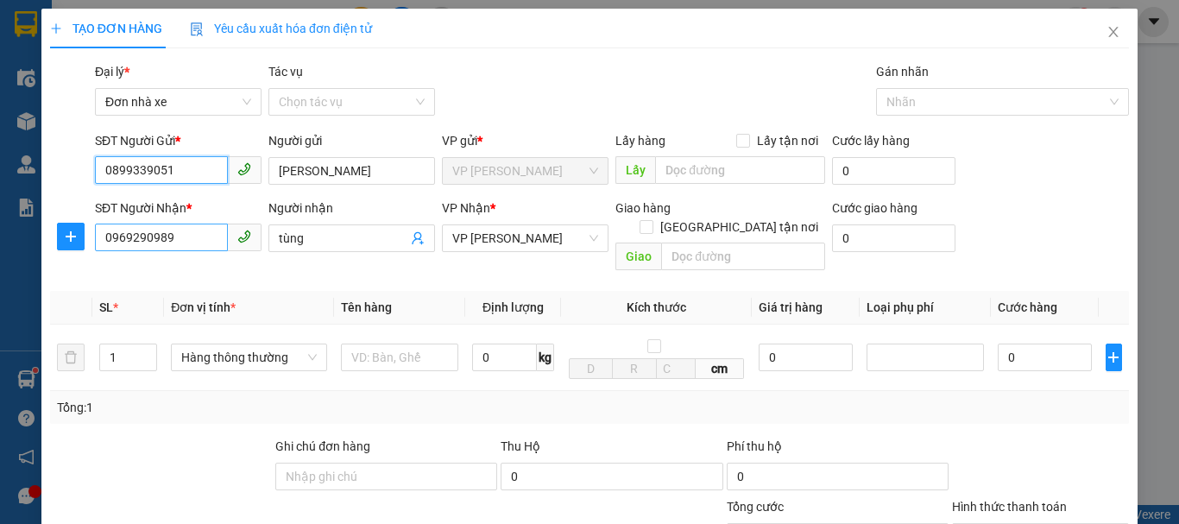
type input "0899339051"
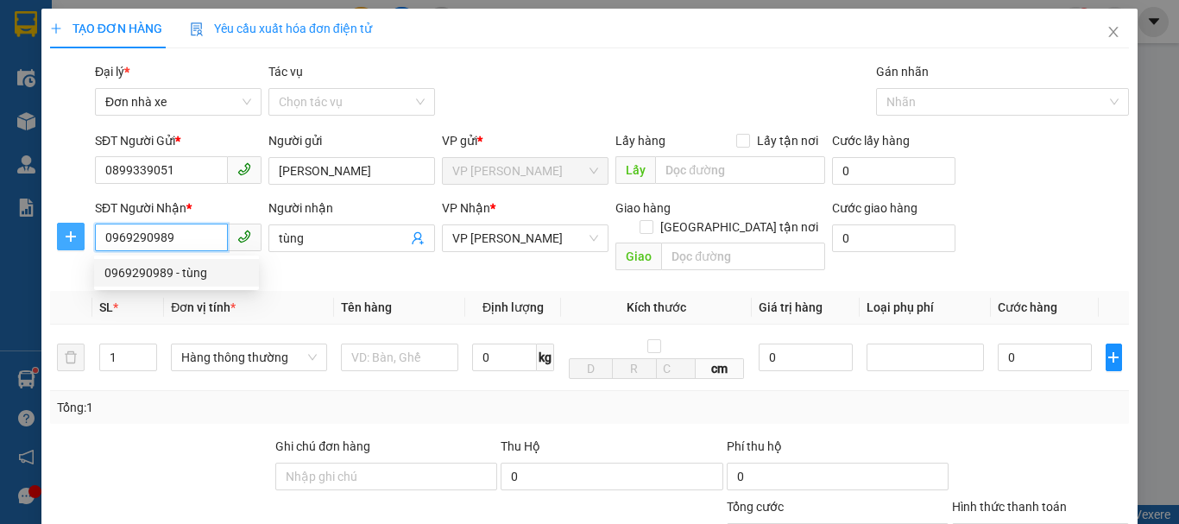
drag, startPoint x: 191, startPoint y: 240, endPoint x: 73, endPoint y: 237, distance: 118.3
click at [73, 237] on div "SĐT Người Nhận * 0969290989 Người nhận tùng VP Nhận * VP [PERSON_NAME] PHONG Gi…" at bounding box center [589, 238] width 1083 height 79
click at [148, 270] on div "0919809789 - thiện" at bounding box center [176, 272] width 144 height 19
type input "0919809789"
type input "thiện"
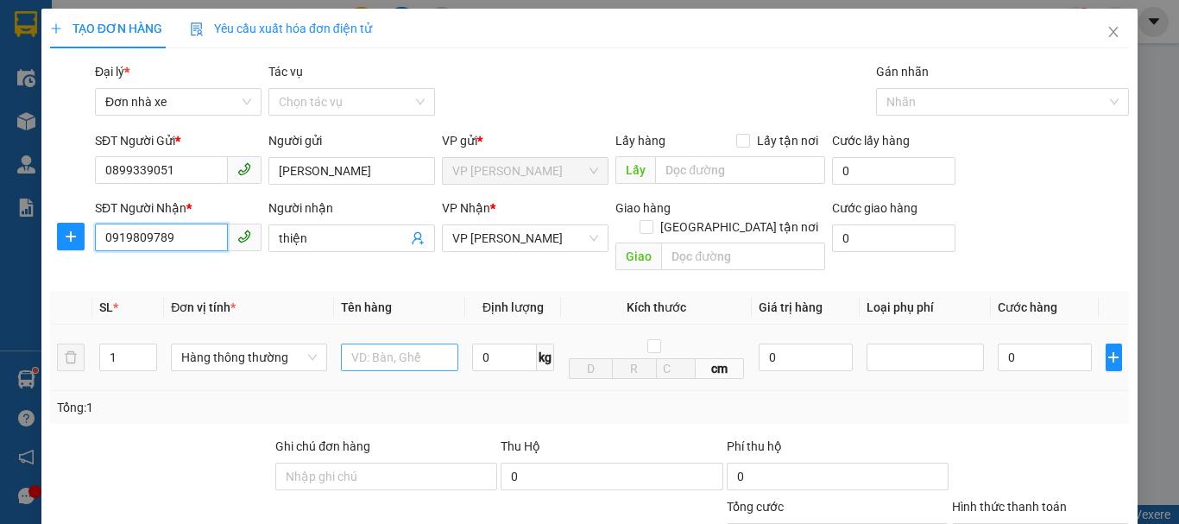
type input "0919809789"
click at [403, 344] on input "text" at bounding box center [399, 358] width 117 height 28
type input "hộp catong"
click at [482, 344] on input "0" at bounding box center [504, 358] width 65 height 28
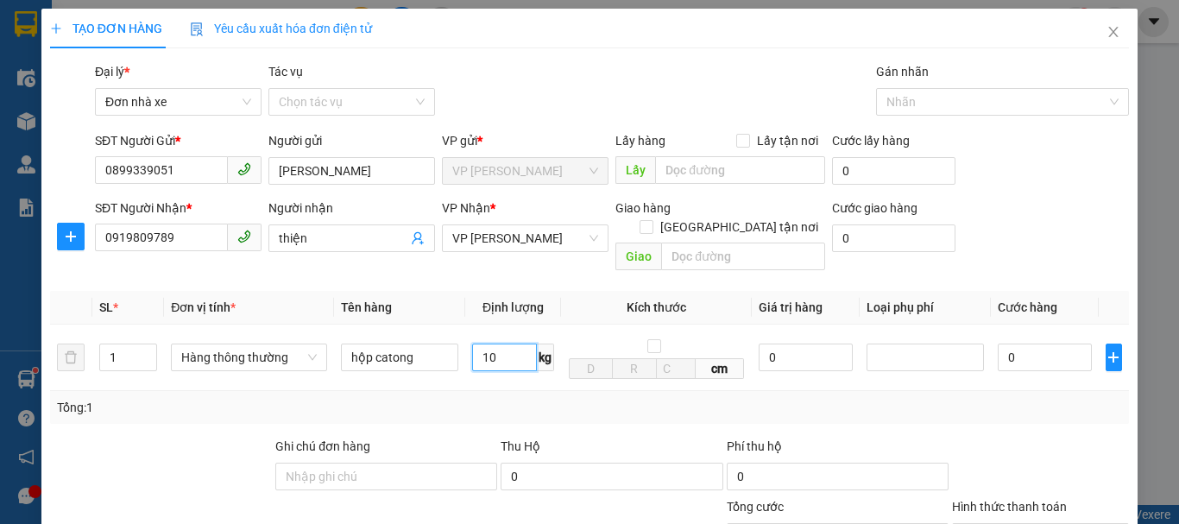
type input "10"
click at [515, 398] on div "Tổng: 1" at bounding box center [589, 407] width 1065 height 19
type input "40.000"
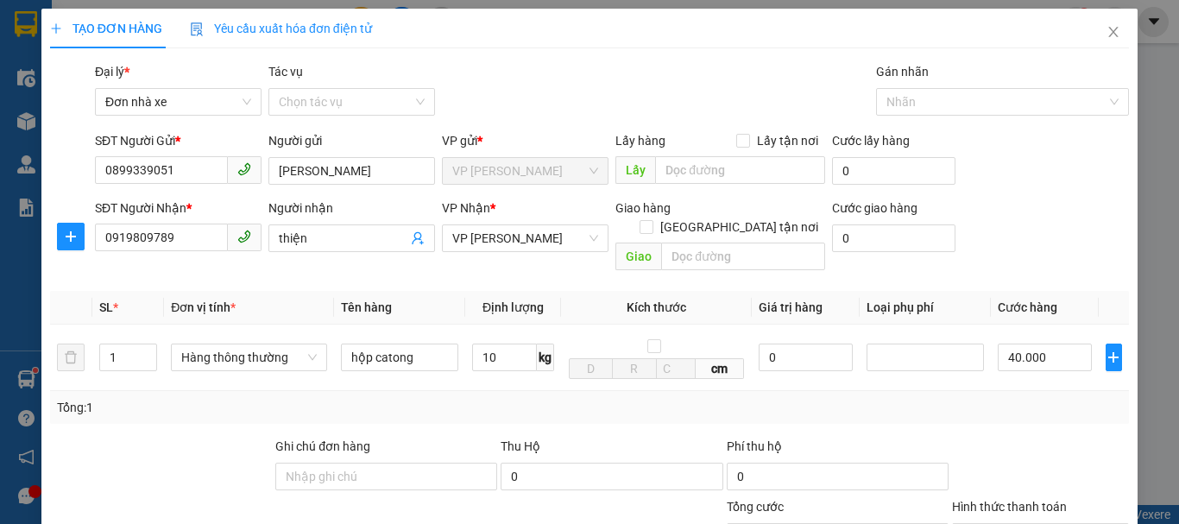
scroll to position [247, 0]
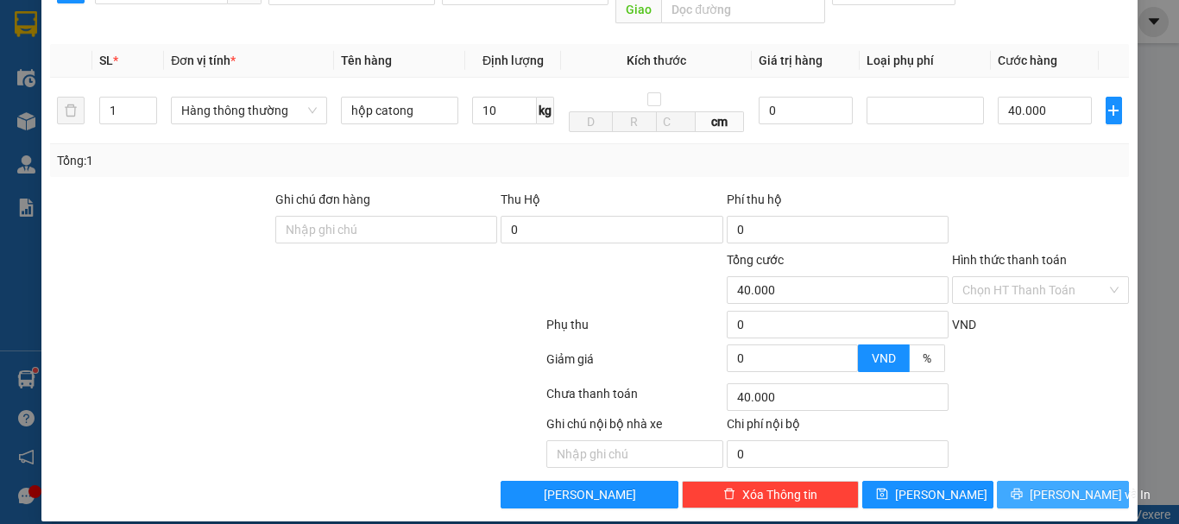
click at [1042, 485] on span "[PERSON_NAME] và In" at bounding box center [1090, 494] width 121 height 19
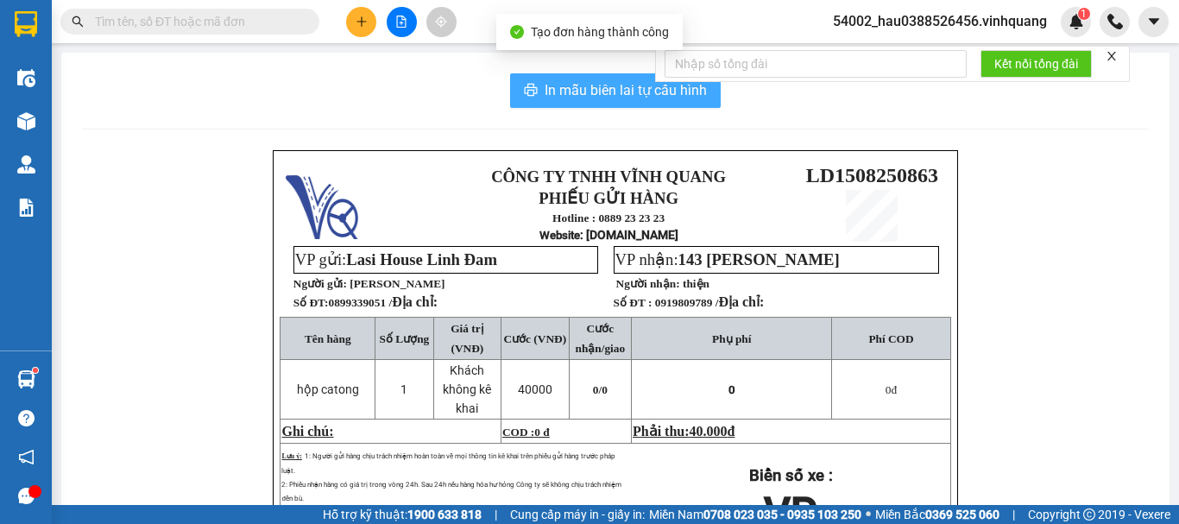
click at [629, 91] on span "In mẫu biên lai tự cấu hình" at bounding box center [626, 90] width 162 height 22
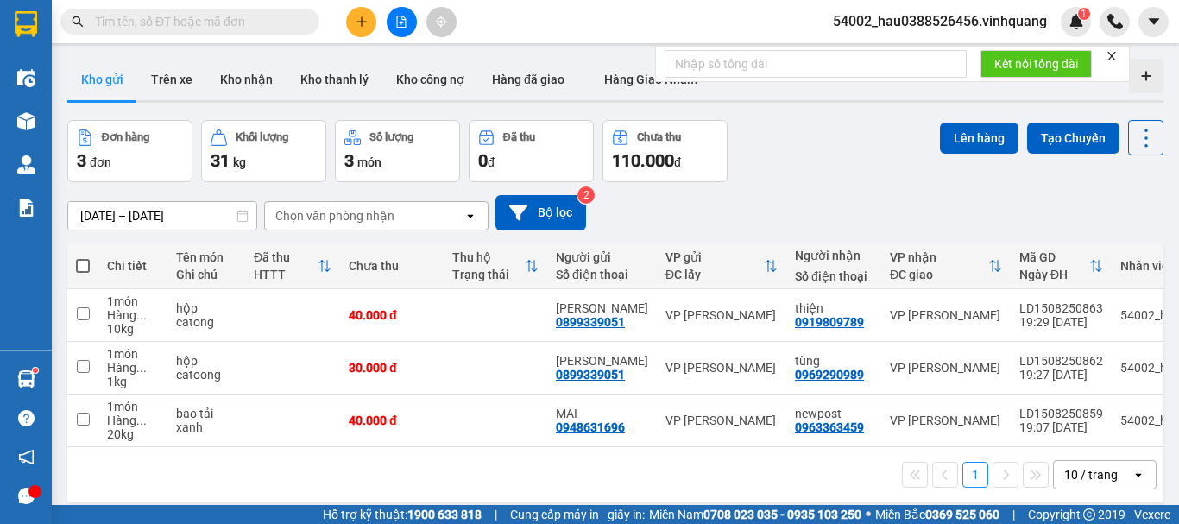
click at [79, 263] on span at bounding box center [83, 266] width 14 height 14
click at [83, 257] on input "checkbox" at bounding box center [83, 257] width 0 height 0
checkbox input "true"
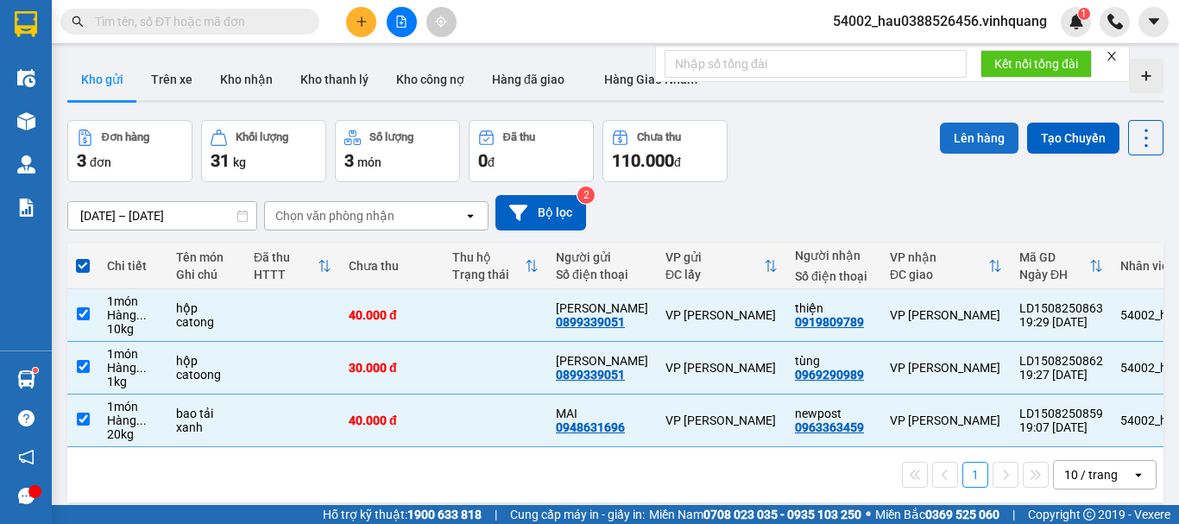
click at [993, 129] on button "Lên hàng" at bounding box center [979, 138] width 79 height 31
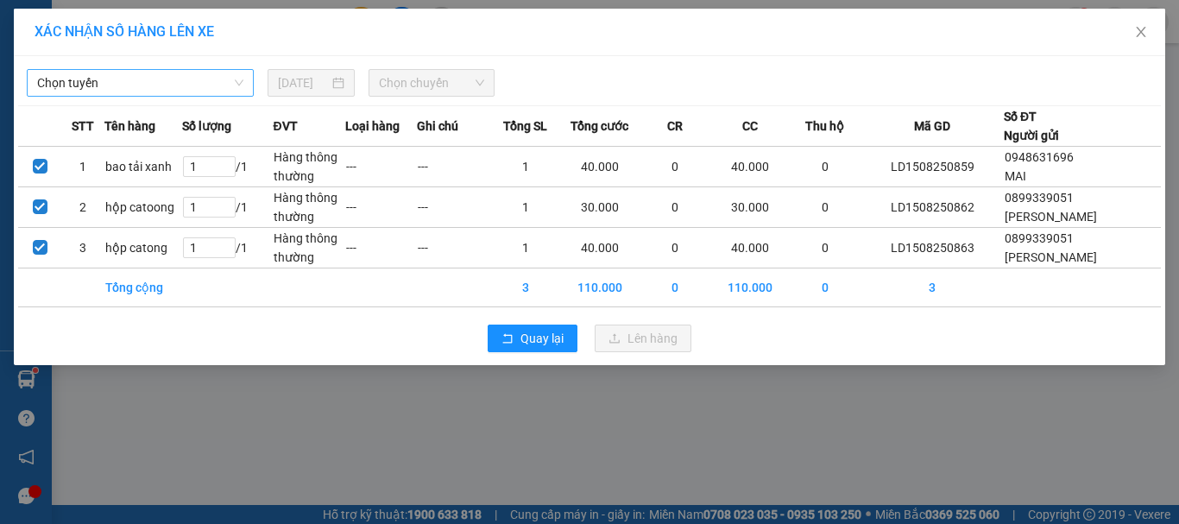
click at [118, 85] on span "Chọn tuyến" at bounding box center [140, 83] width 206 height 26
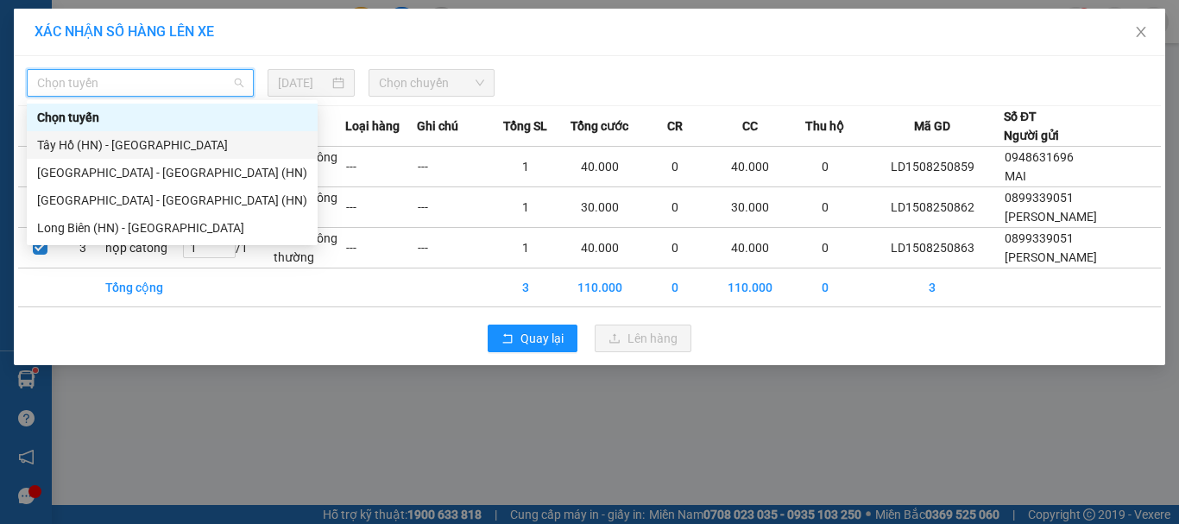
click at [130, 142] on div "Tây Hồ (HN) - [GEOGRAPHIC_DATA]" at bounding box center [172, 145] width 270 height 19
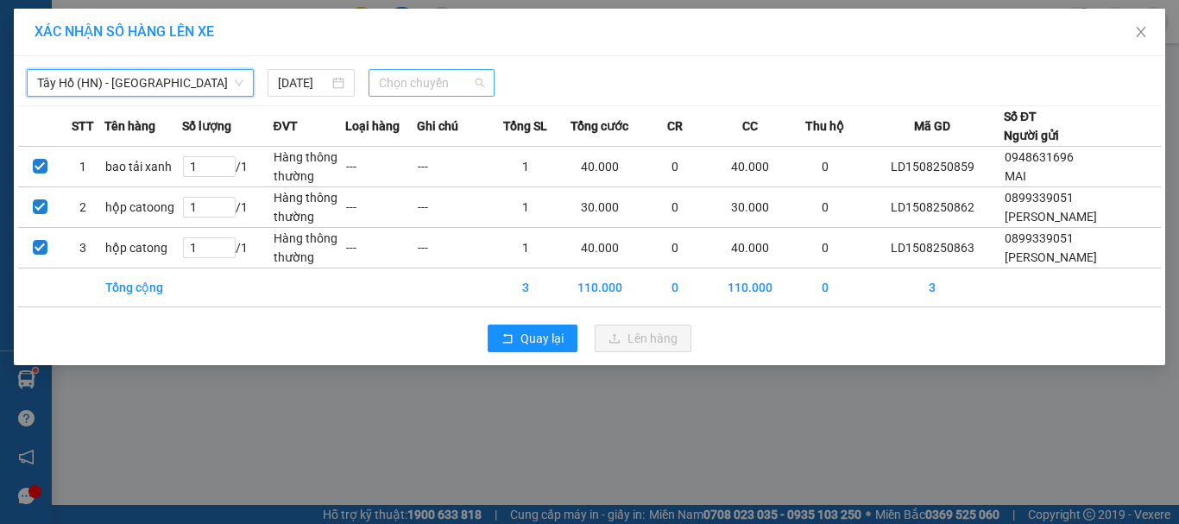
click at [405, 83] on span "Chọn chuyến" at bounding box center [432, 83] width 106 height 26
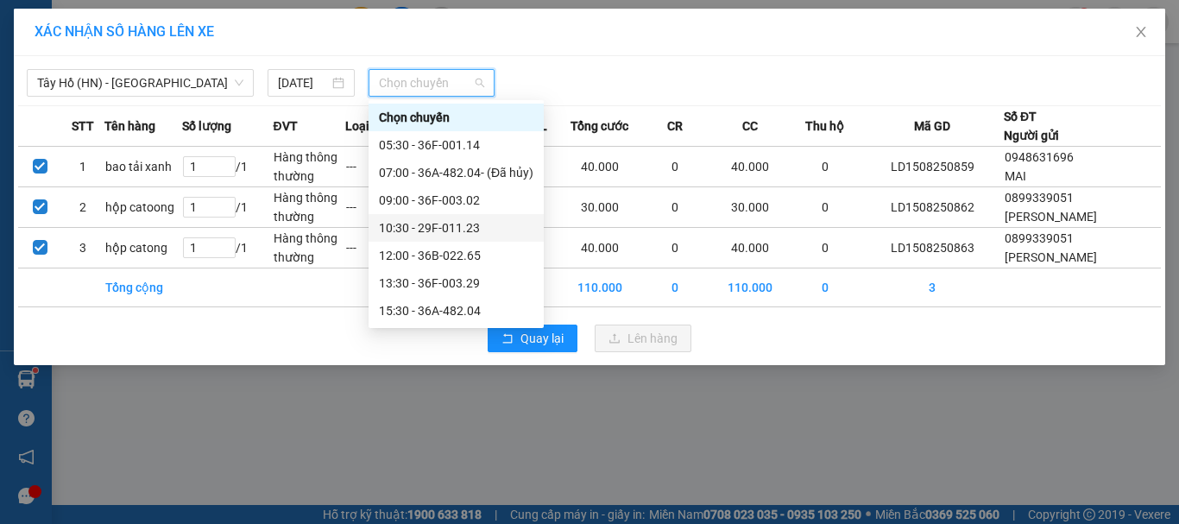
scroll to position [111, 0]
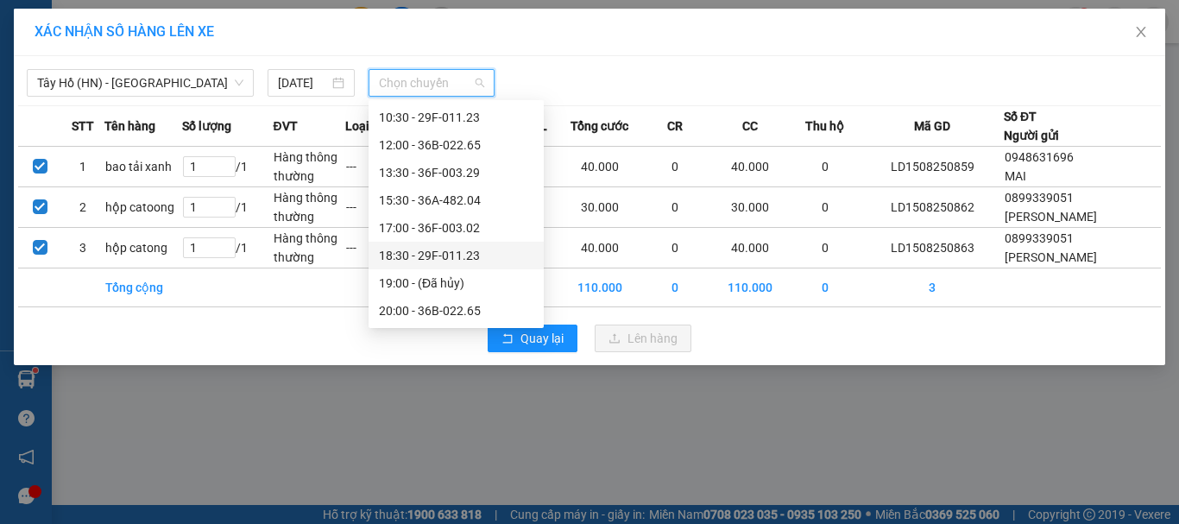
click at [459, 253] on div "18:30 - 29F-011.23" at bounding box center [456, 255] width 155 height 19
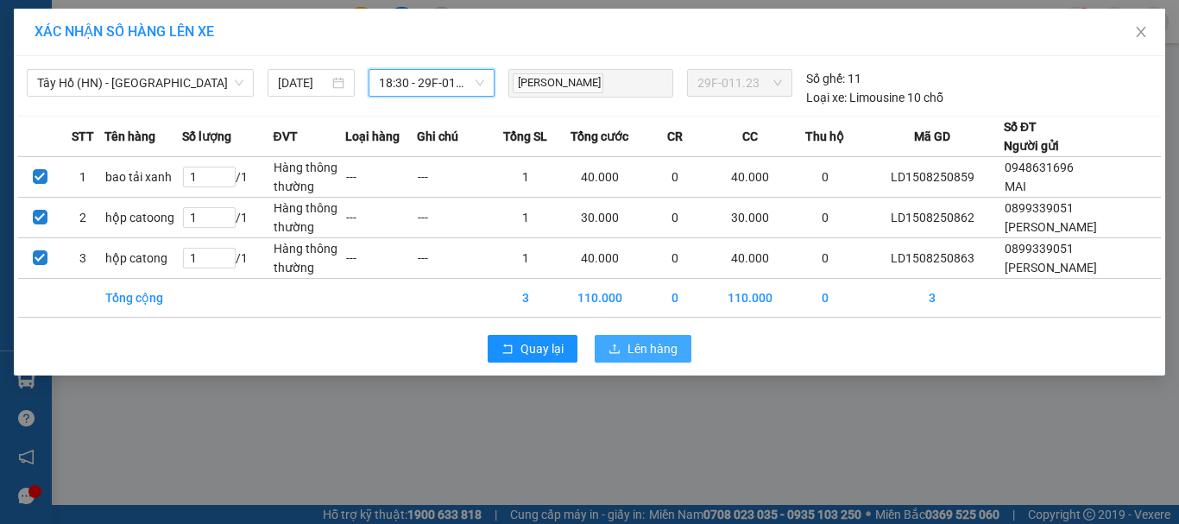
click at [684, 345] on button "Lên hàng" at bounding box center [643, 349] width 97 height 28
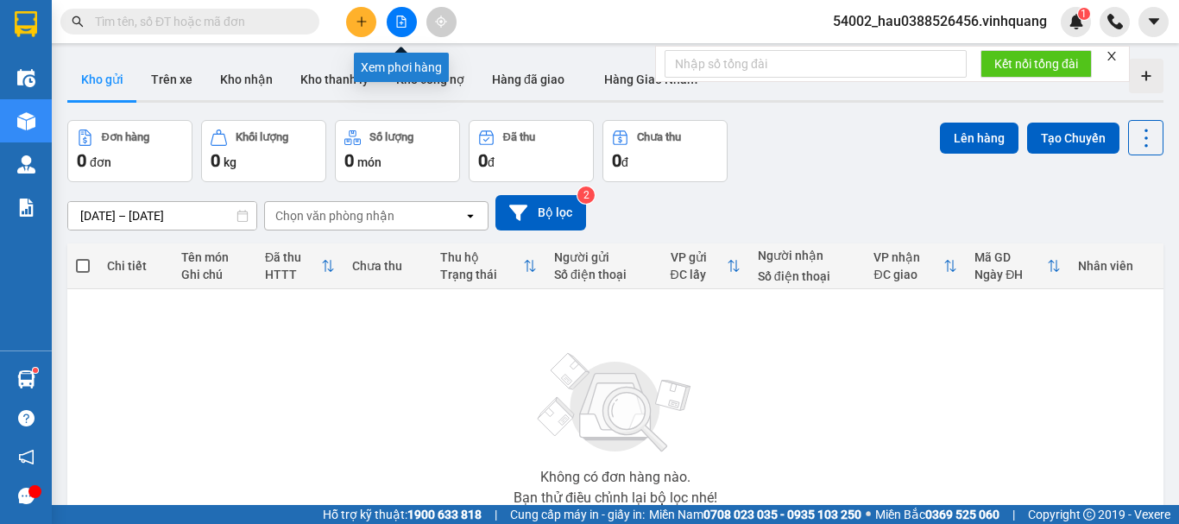
click at [401, 23] on icon "file-add" at bounding box center [401, 22] width 9 height 12
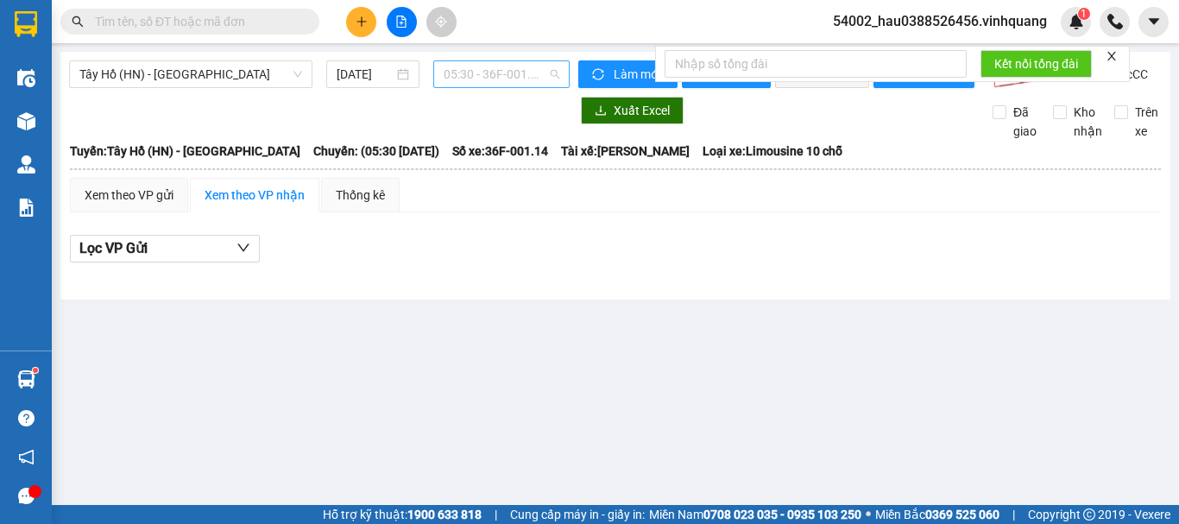
click at [473, 74] on span "05:30 - 36F-001.14" at bounding box center [502, 74] width 116 height 26
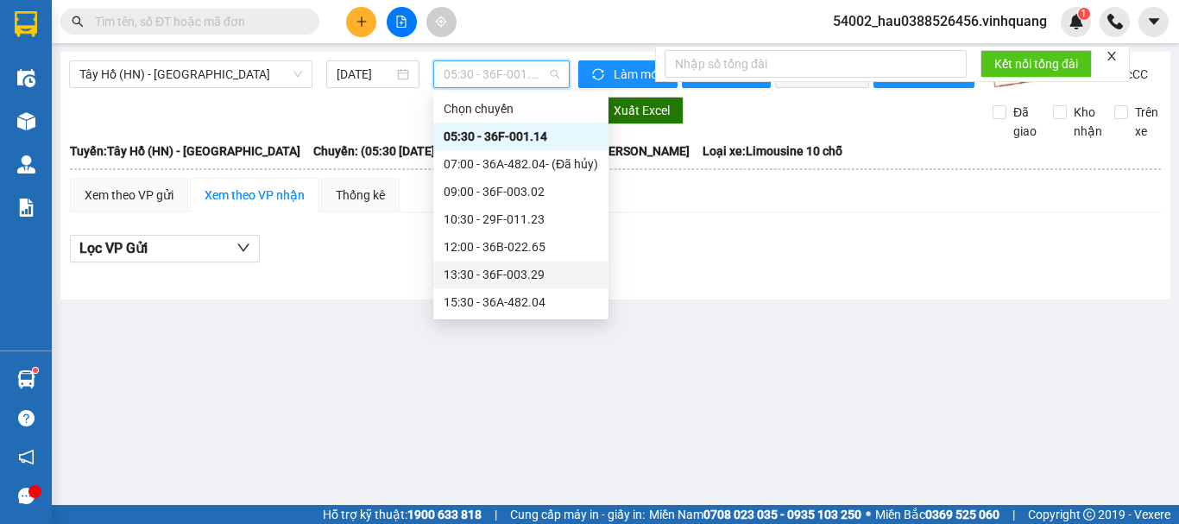
scroll to position [111, 0]
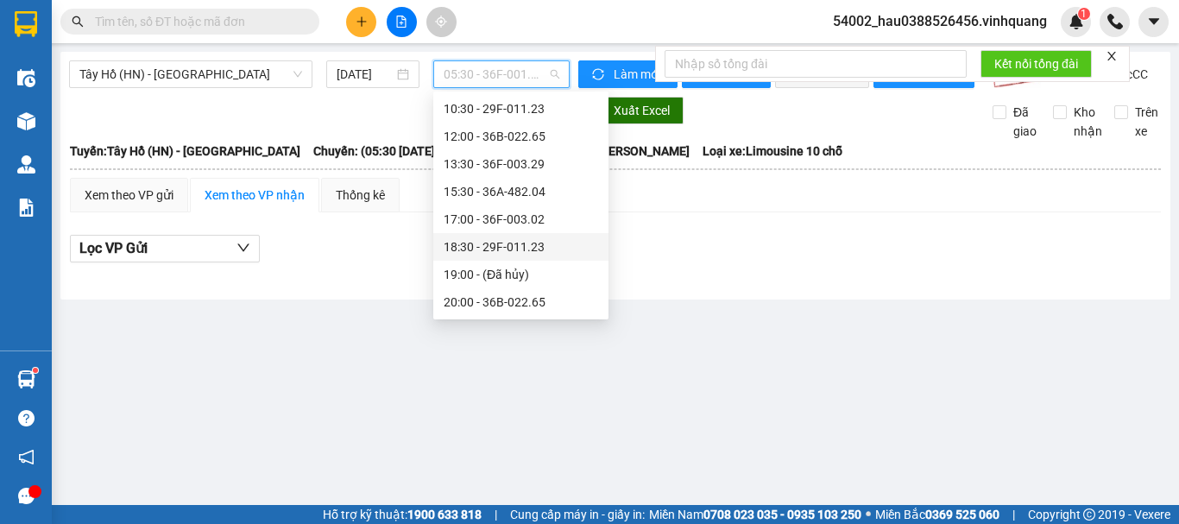
click at [502, 250] on div "18:30 - 29F-011.23" at bounding box center [521, 246] width 155 height 19
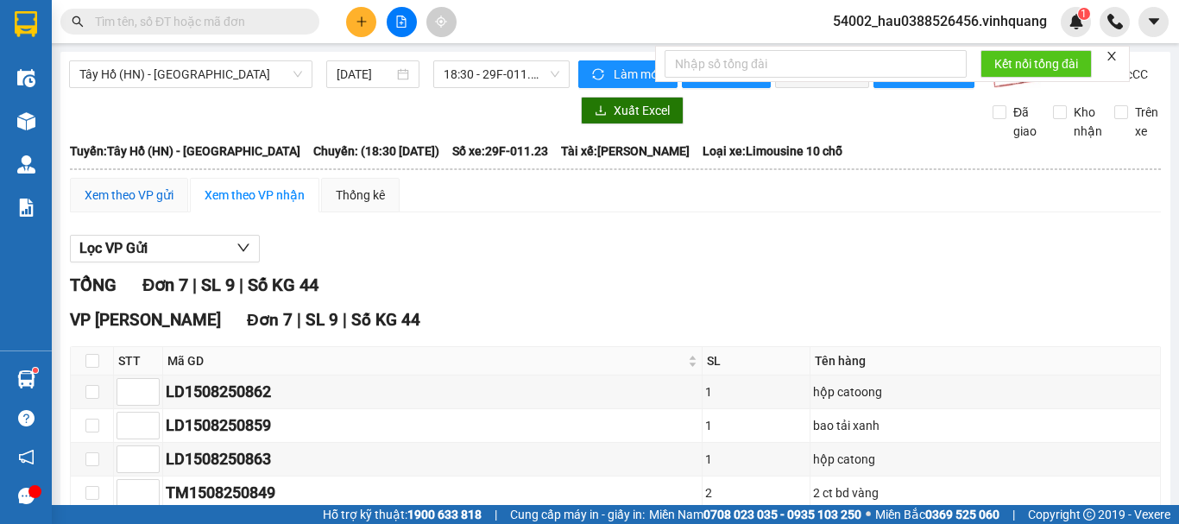
click at [130, 205] on div "Xem theo VP gửi" at bounding box center [129, 195] width 89 height 19
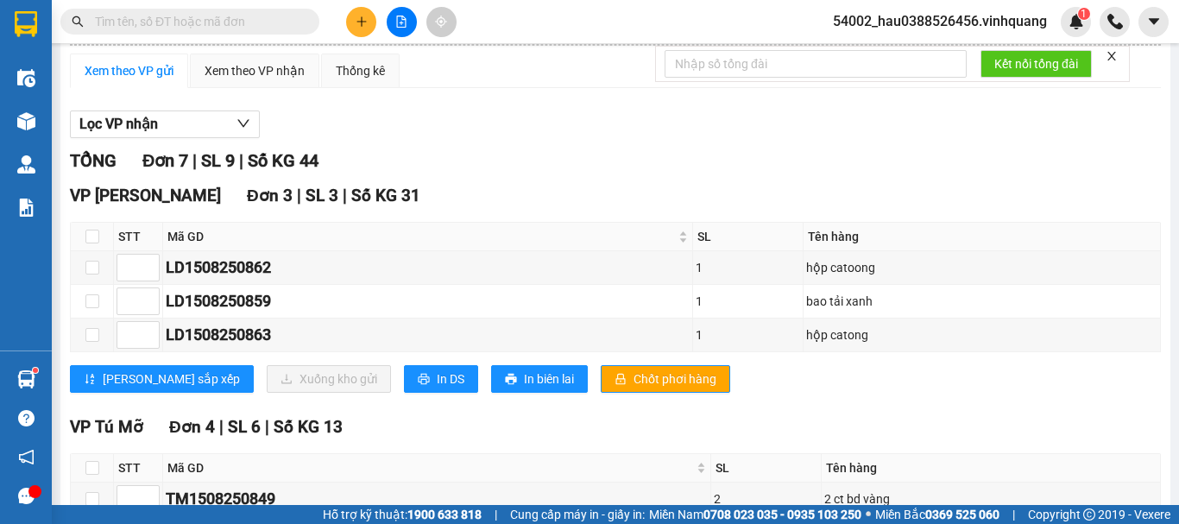
scroll to position [131, 0]
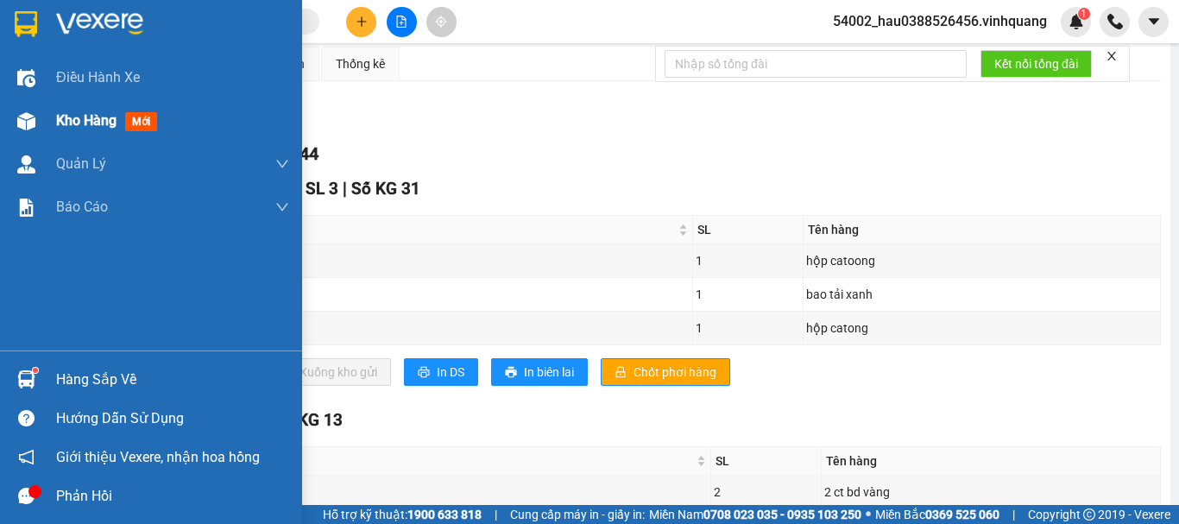
click at [80, 118] on span "Kho hàng" at bounding box center [86, 120] width 60 height 16
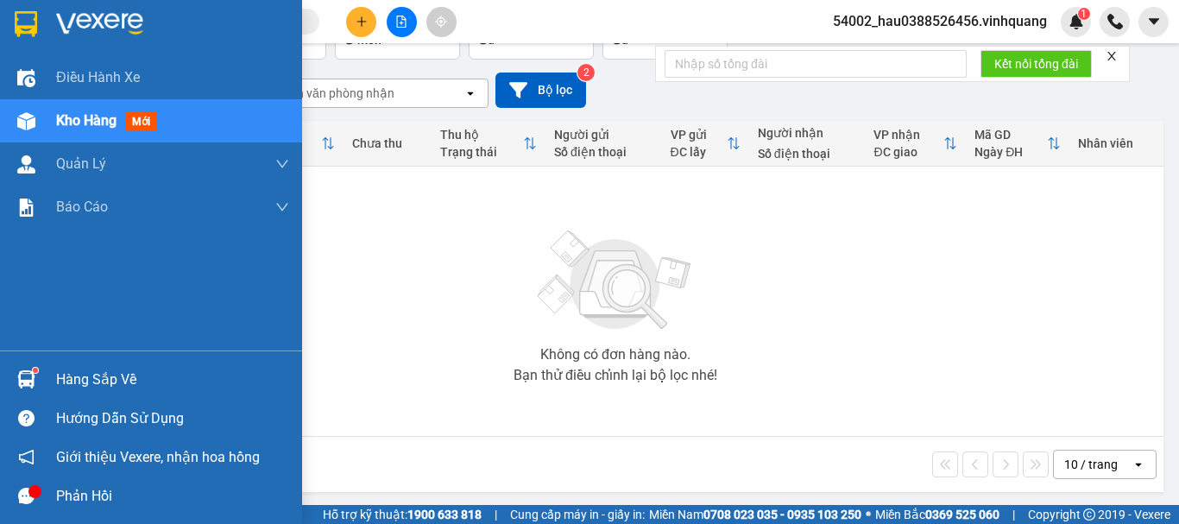
scroll to position [125, 0]
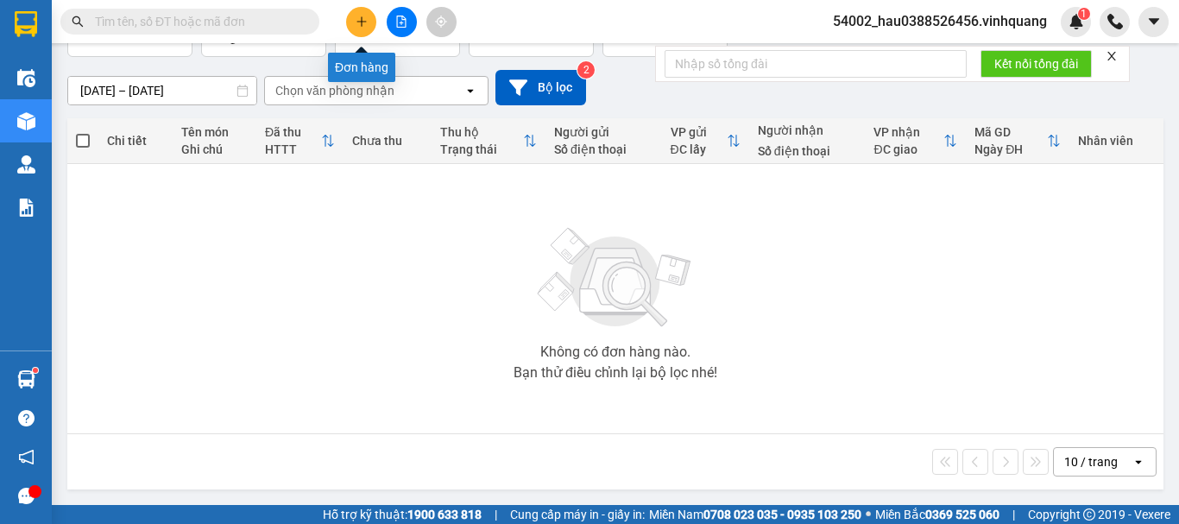
click at [361, 18] on icon "plus" at bounding box center [362, 22] width 12 height 12
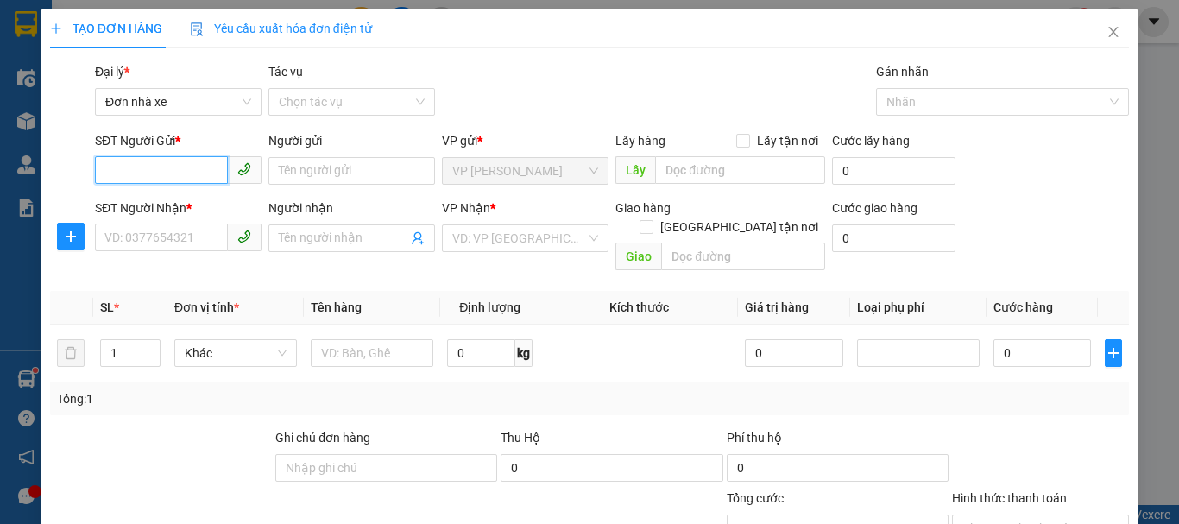
click at [178, 176] on input "SĐT Người Gửi *" at bounding box center [161, 170] width 133 height 28
type input "0974802261"
click at [200, 198] on div "0974802261 - [GEOGRAPHIC_DATA]" at bounding box center [201, 205] width 194 height 19
type input "Hà Hậu TĐ [GEOGRAPHIC_DATA]"
type input "0889232323"
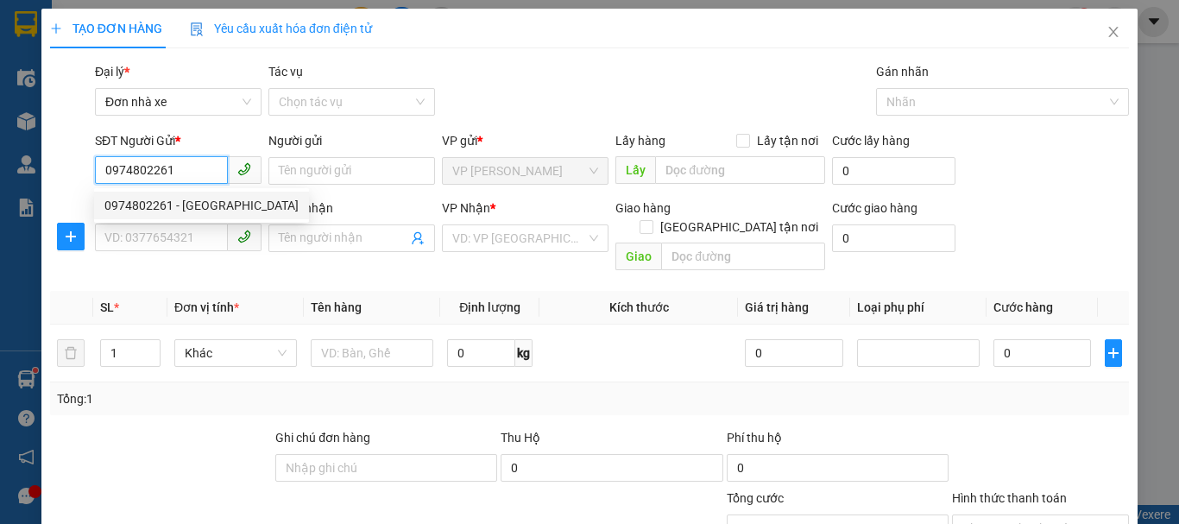
type input "CTY. [GEOGRAPHIC_DATA]"
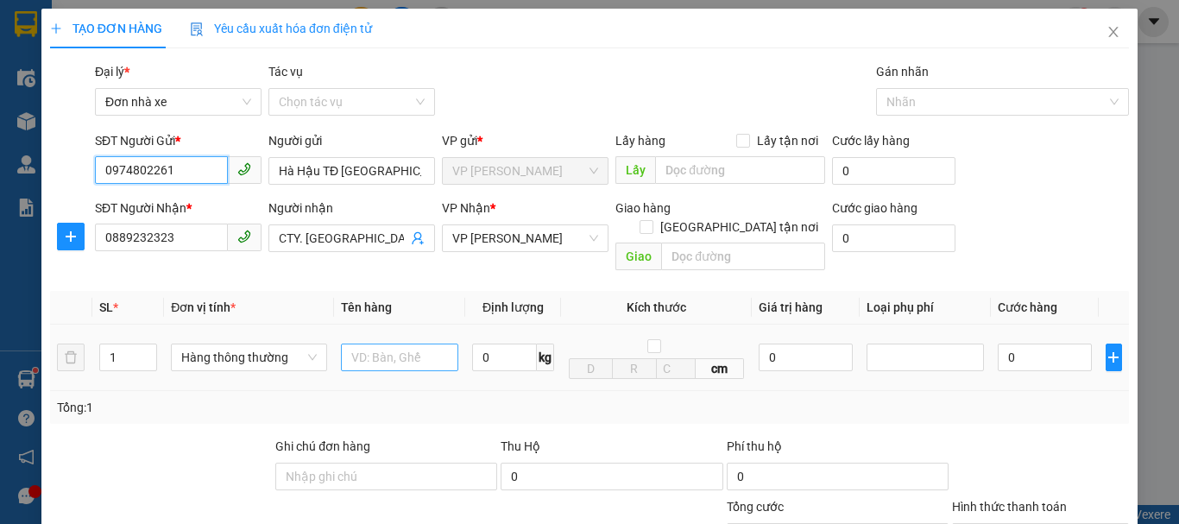
type input "0974802261"
click at [370, 344] on input "text" at bounding box center [399, 358] width 117 height 28
type input "báo cáo vp ld ngày 15/8"
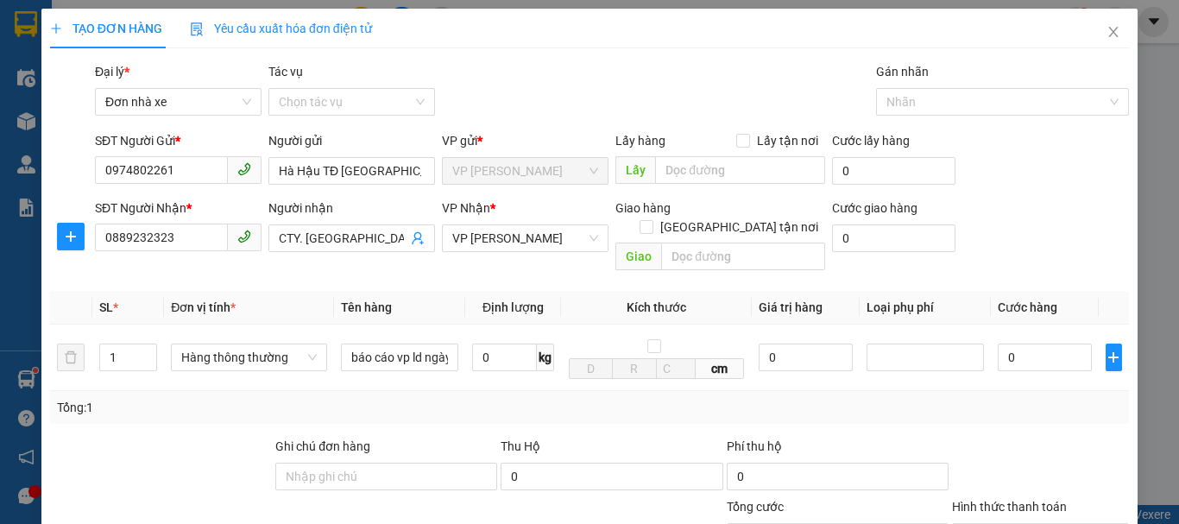
click at [547, 409] on div "Transit Pickup Surcharge Ids Transit Deliver Surcharge Ids Transit Deliver Surc…" at bounding box center [589, 408] width 1079 height 693
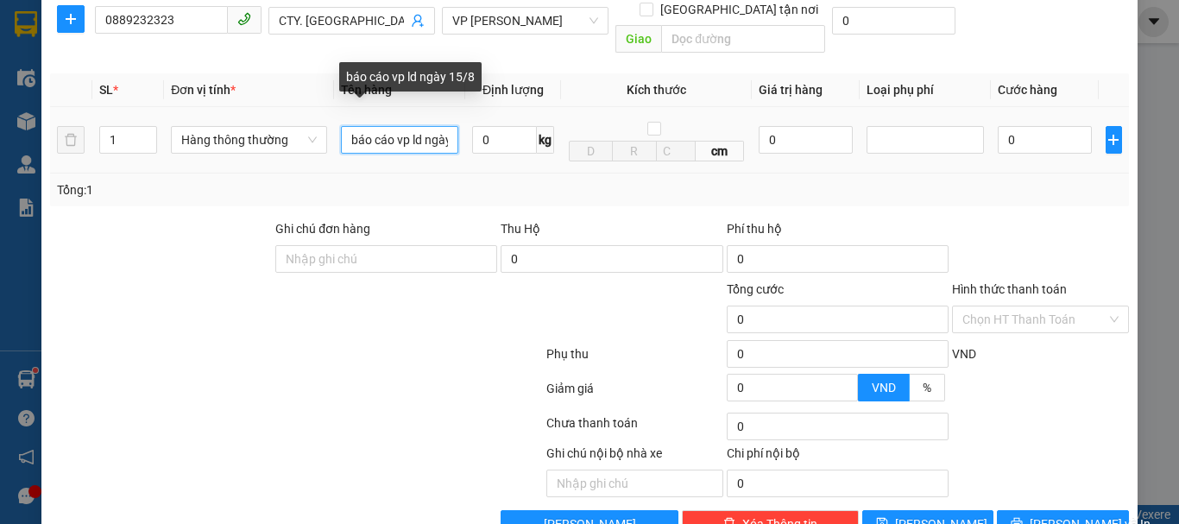
scroll to position [0, 34]
drag, startPoint x: 396, startPoint y: 127, endPoint x: 453, endPoint y: 131, distance: 57.1
click at [453, 131] on input "báo cáo vp ld ngày 15/8" at bounding box center [399, 140] width 117 height 28
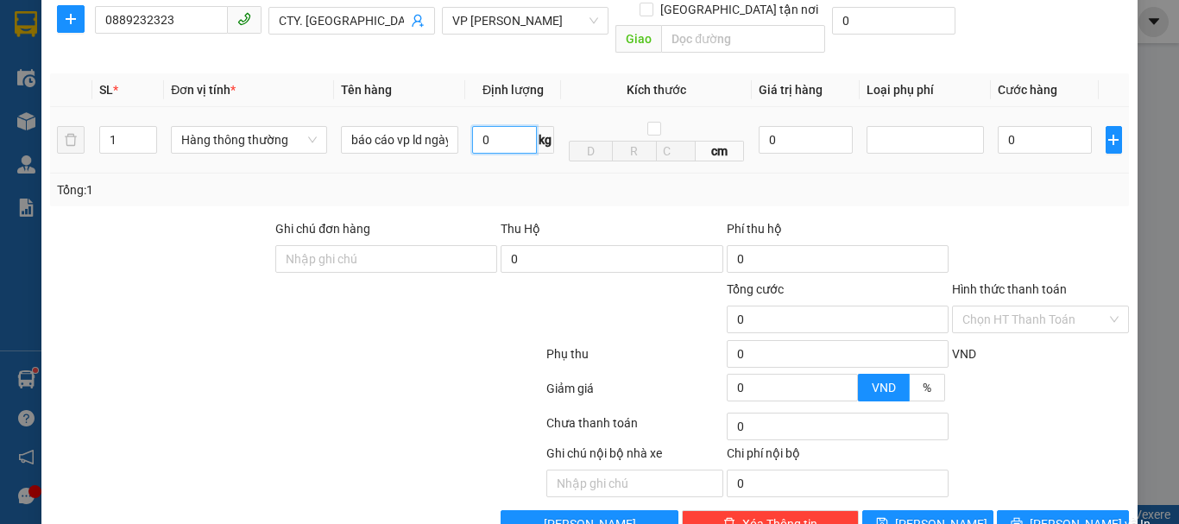
click at [499, 126] on input "0" at bounding box center [504, 140] width 65 height 28
type input "1"
click at [916, 180] on div "Tổng: 1" at bounding box center [589, 189] width 1065 height 19
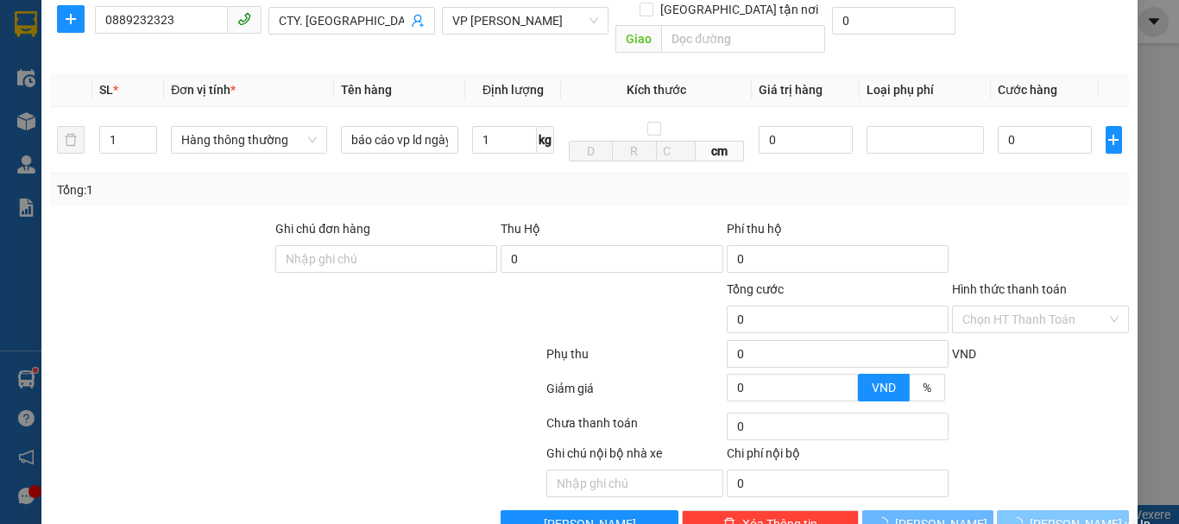
type input "30.000"
click at [1052, 515] on span "[PERSON_NAME] và In" at bounding box center [1090, 524] width 121 height 19
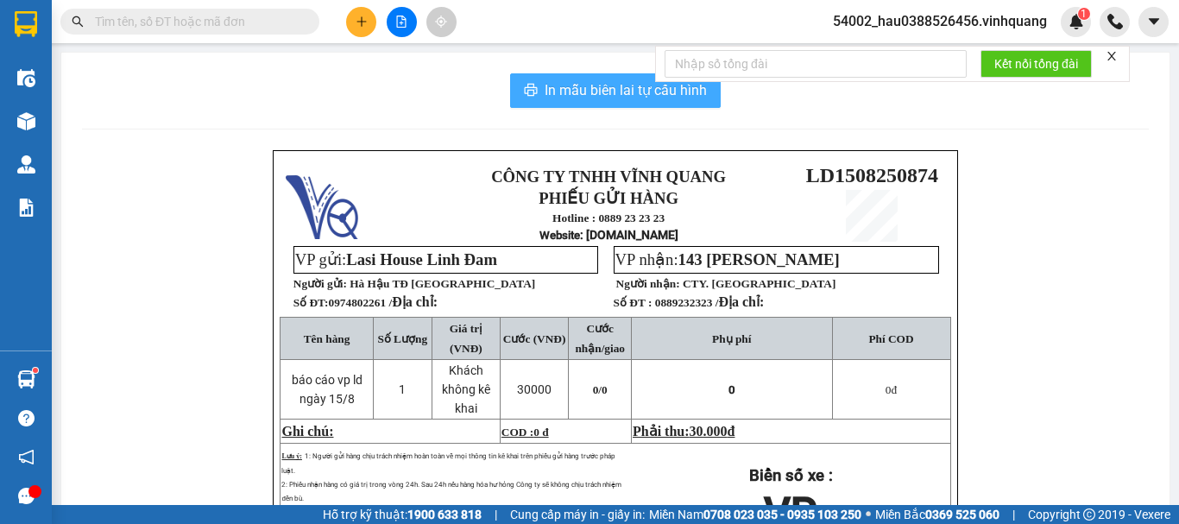
click at [621, 87] on span "In mẫu biên lai tự cấu hình" at bounding box center [626, 90] width 162 height 22
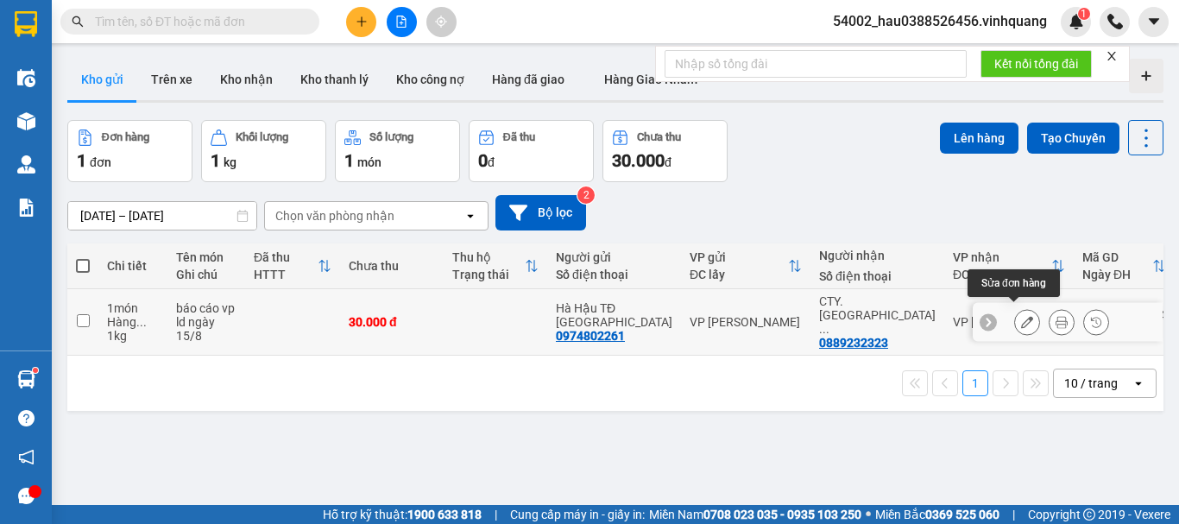
click at [1021, 316] on icon at bounding box center [1027, 322] width 12 height 12
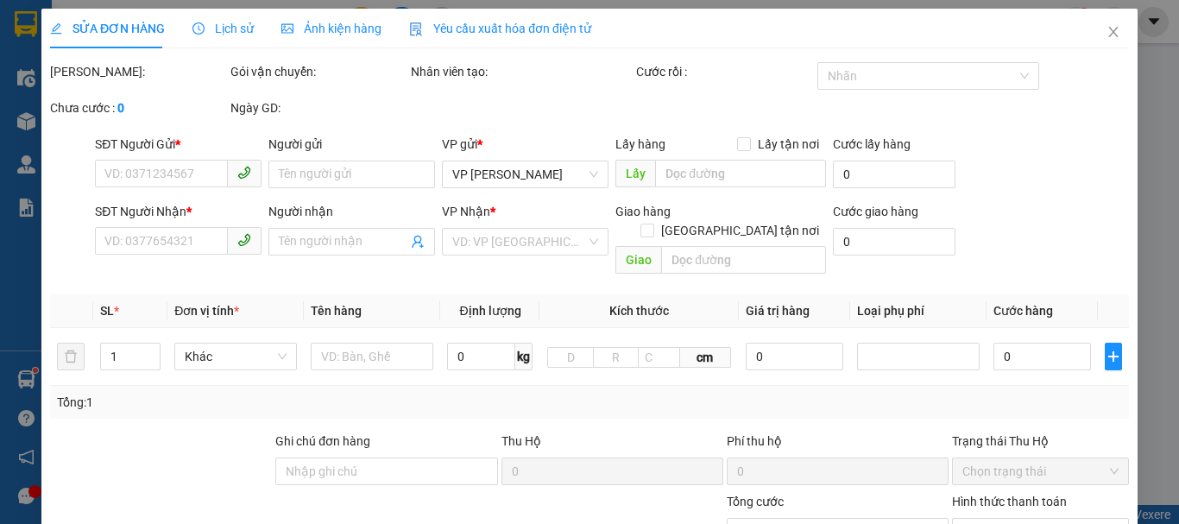
type input "0974802261"
type input "Hà Hậu TĐ [GEOGRAPHIC_DATA]"
type input "0889232323"
type input "CTY. [GEOGRAPHIC_DATA]"
type input "30.000"
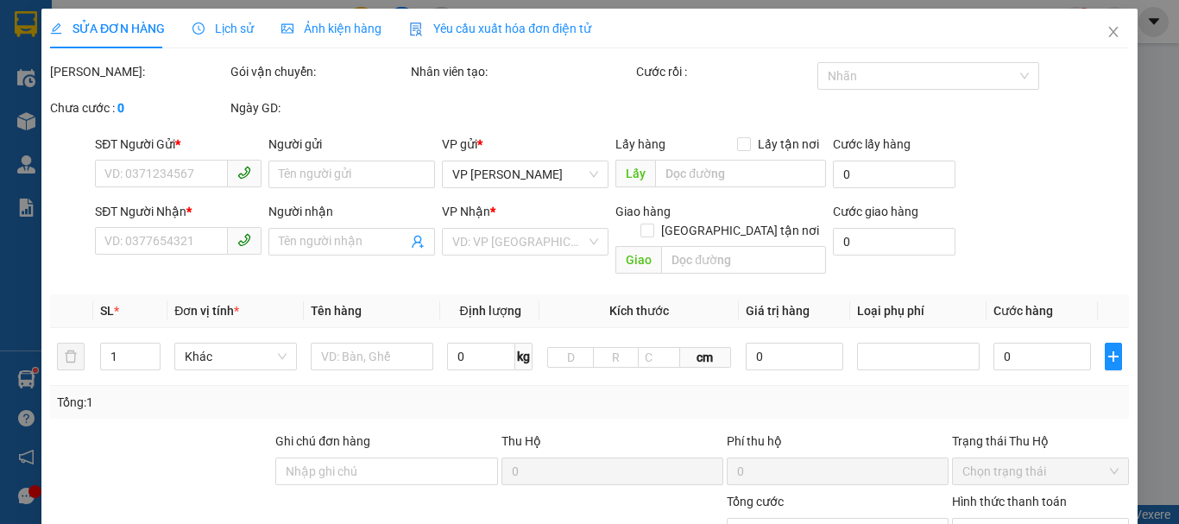
type input "30.000"
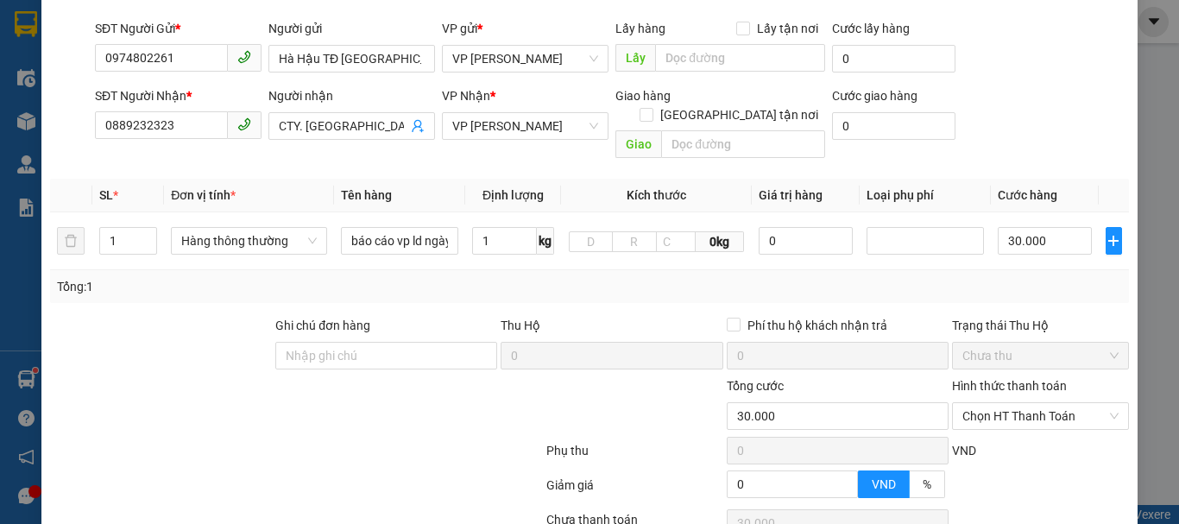
scroll to position [140, 0]
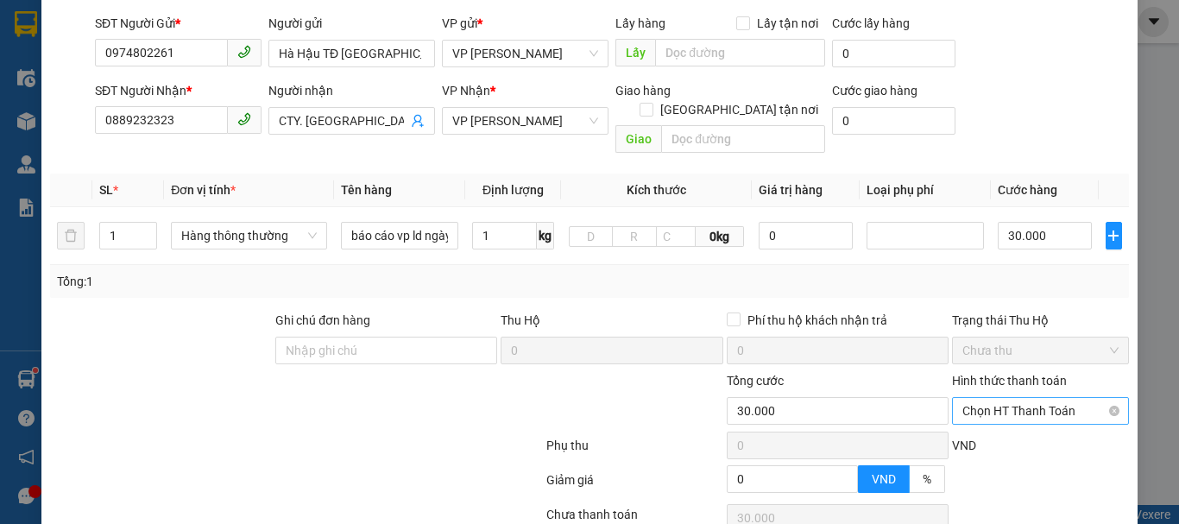
click at [1030, 398] on span "Chọn HT Thanh Toán" at bounding box center [1041, 411] width 156 height 26
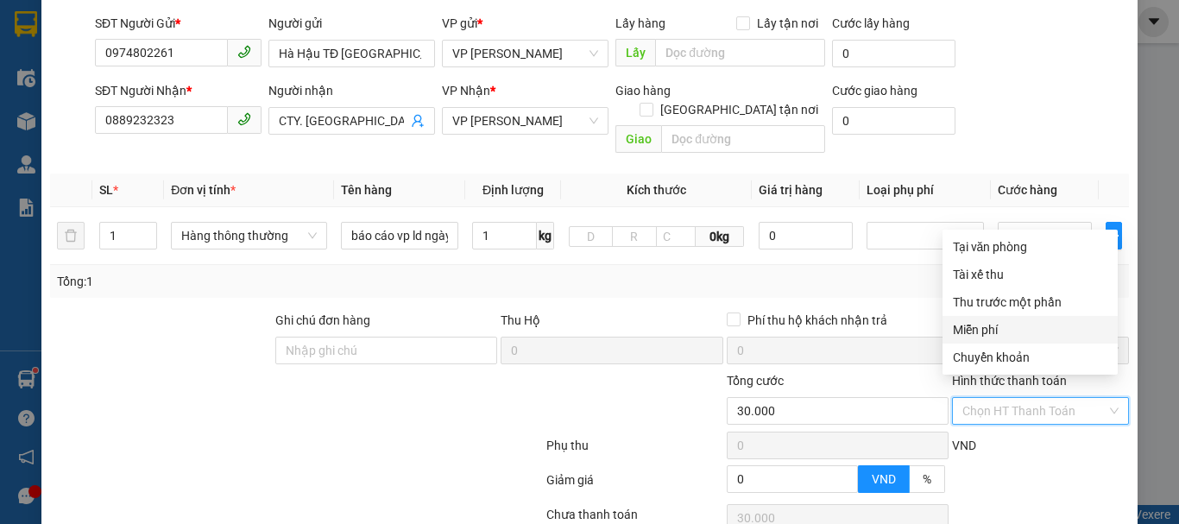
click at [1002, 323] on div "Miễn phí" at bounding box center [1030, 329] width 155 height 19
type input "0"
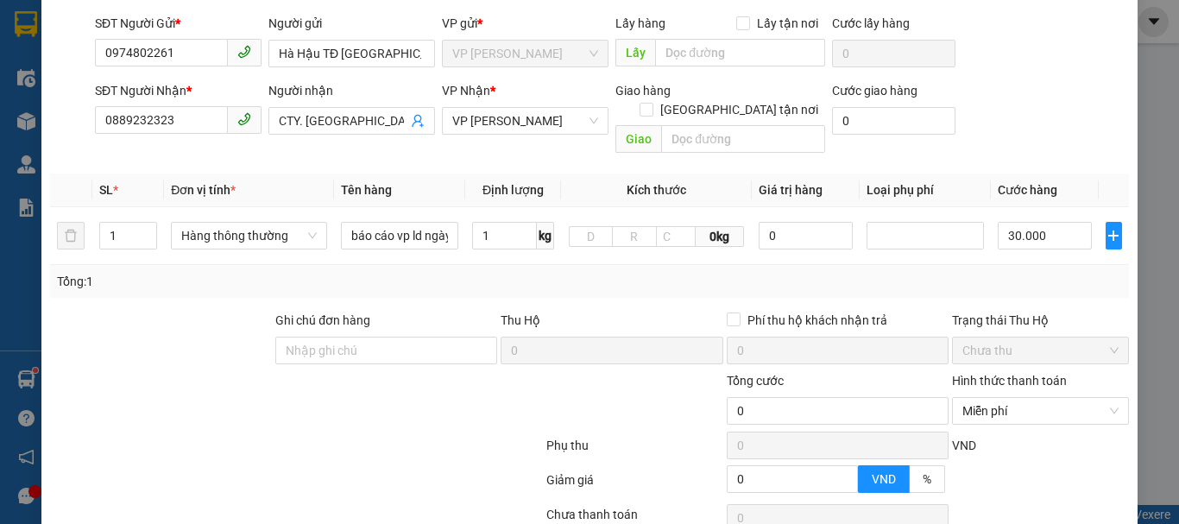
scroll to position [260, 0]
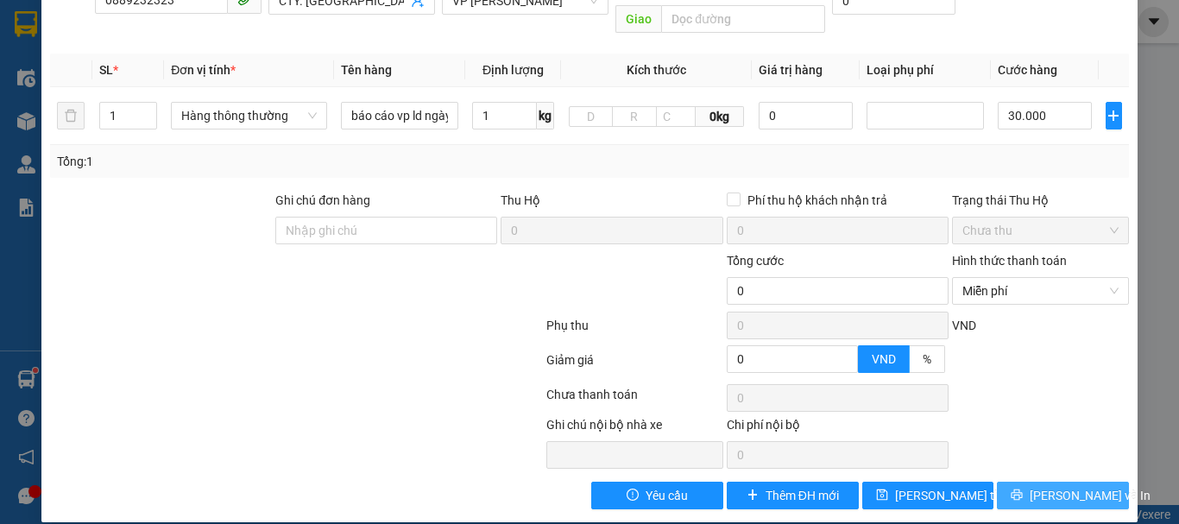
click at [1023, 489] on icon "printer" at bounding box center [1017, 495] width 12 height 12
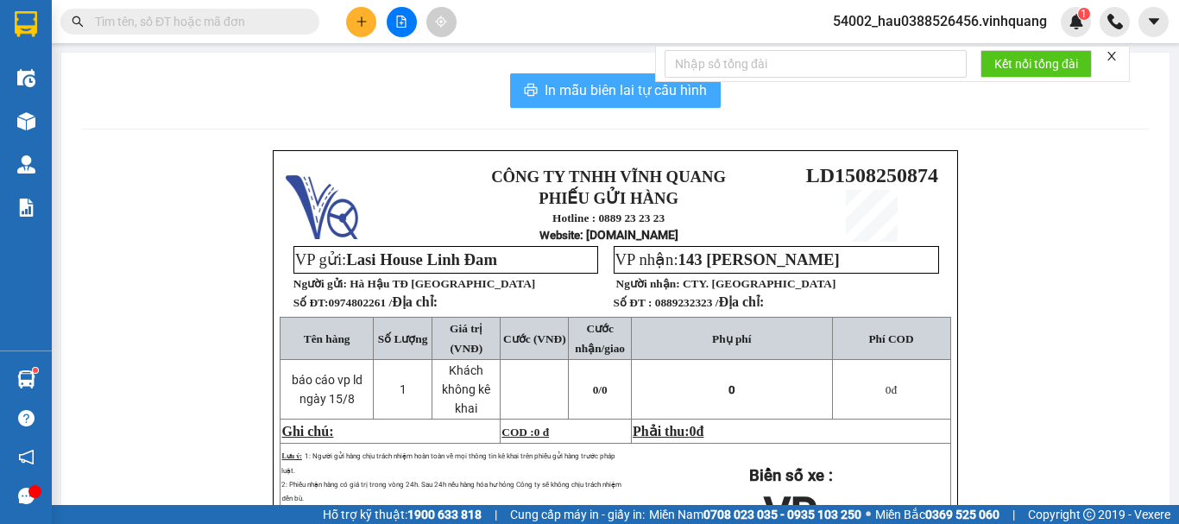
click at [587, 96] on span "In mẫu biên lai tự cấu hình" at bounding box center [626, 90] width 162 height 22
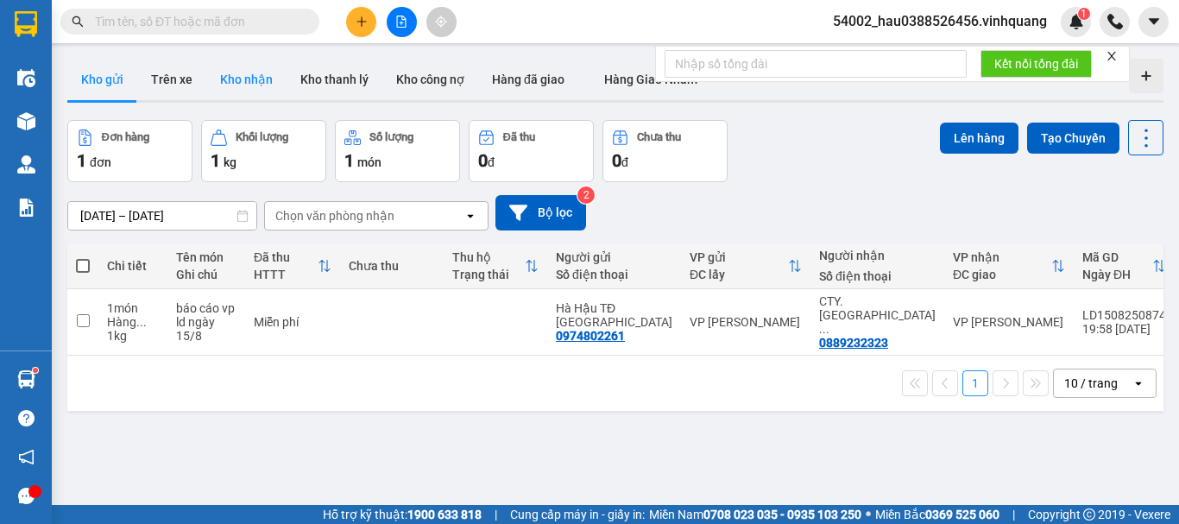
click at [263, 82] on button "Kho nhận" at bounding box center [246, 79] width 80 height 41
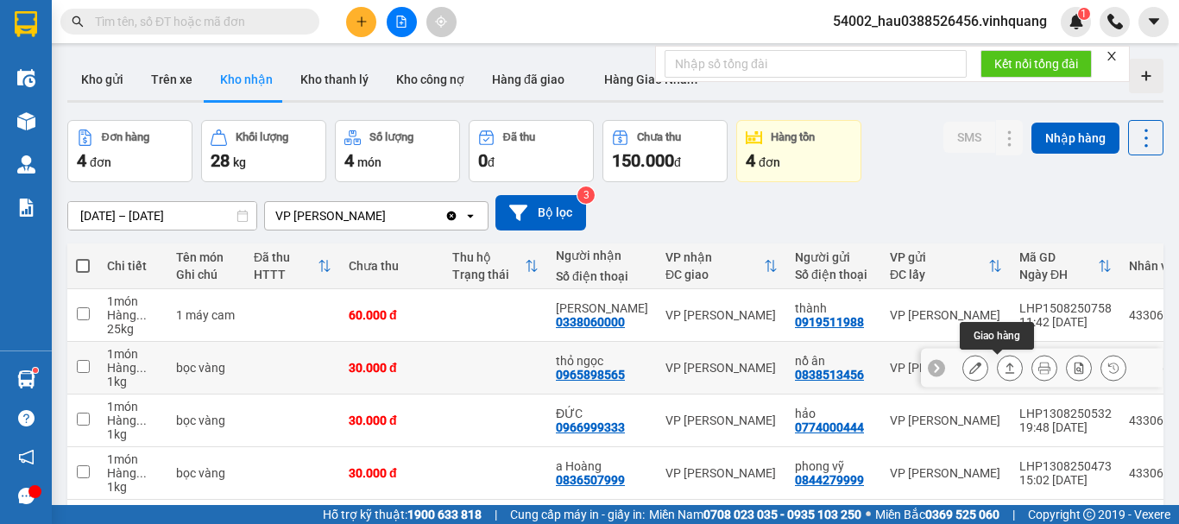
click at [1004, 367] on icon at bounding box center [1010, 368] width 12 height 12
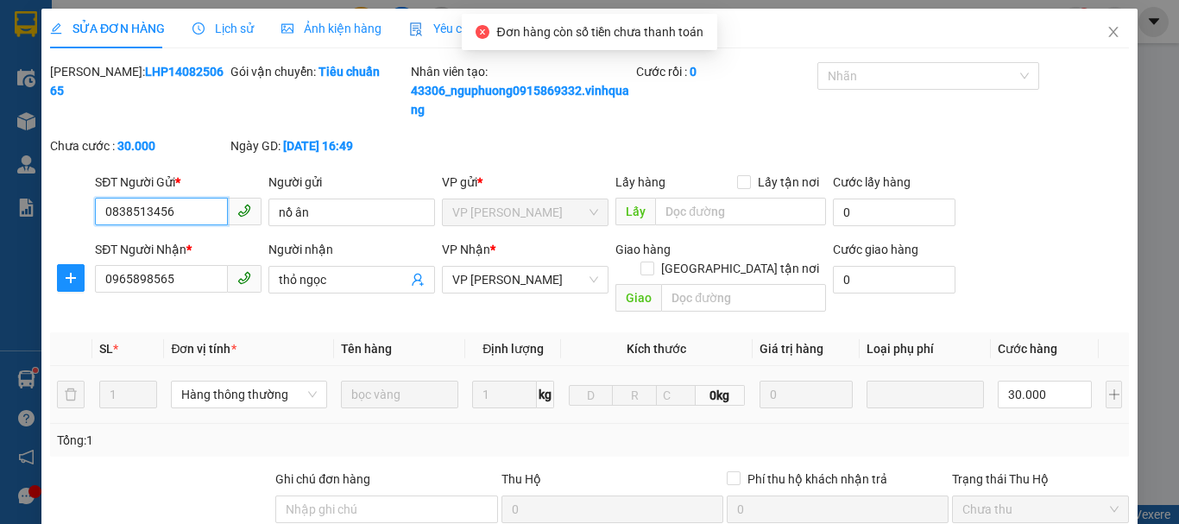
type input "0838513456"
type input "nồ ân"
type input "0965898565"
type input "thỏ ngọc"
type input "30.000"
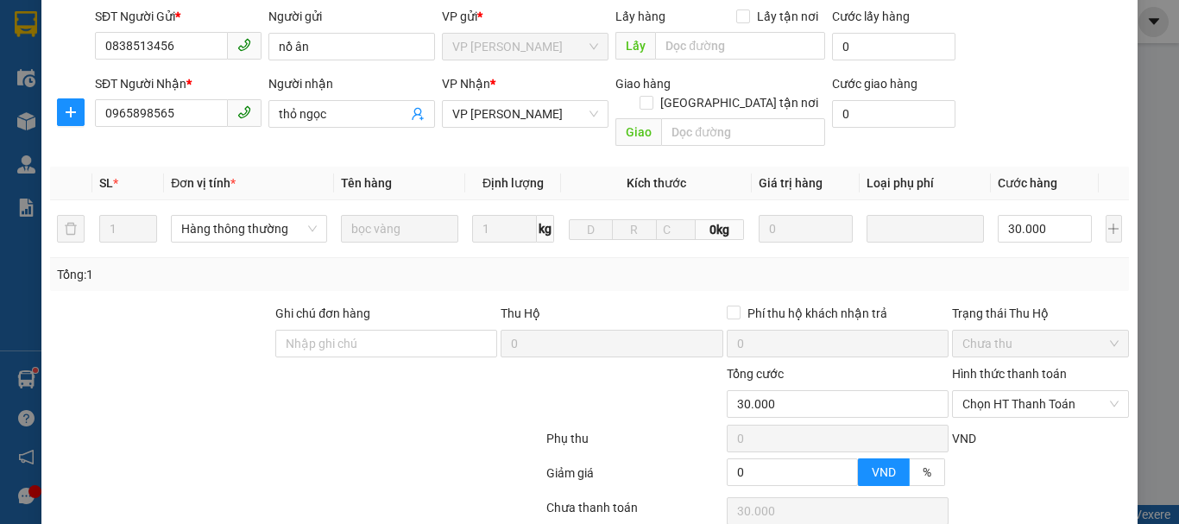
scroll to position [174, 0]
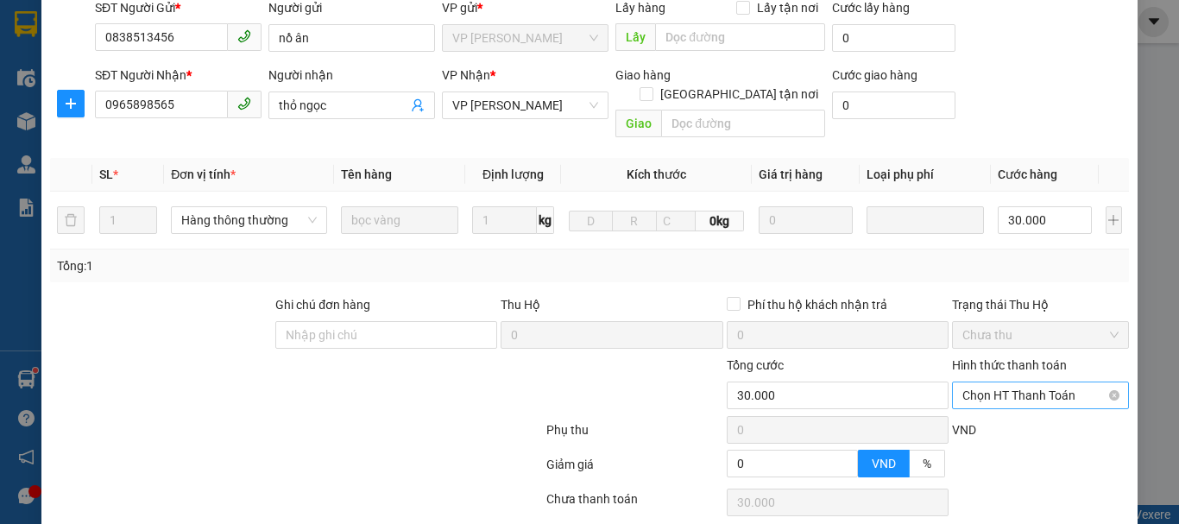
click at [1027, 382] on span "Chọn HT Thanh Toán" at bounding box center [1041, 395] width 156 height 26
click at [1020, 414] on div "Tại văn phòng" at bounding box center [1030, 410] width 155 height 19
type input "0"
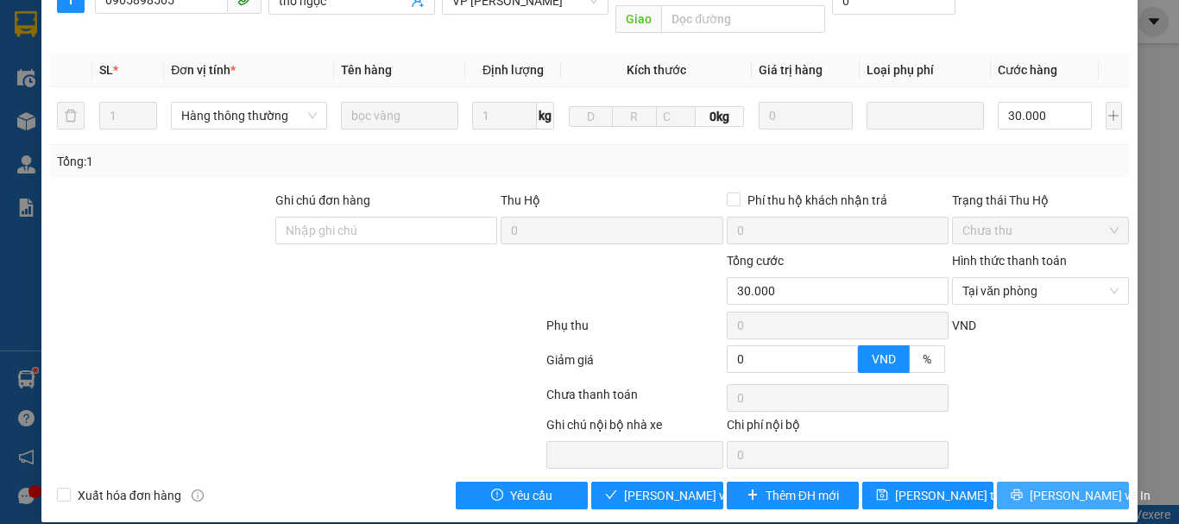
click at [1042, 486] on span "[PERSON_NAME] và In" at bounding box center [1090, 495] width 121 height 19
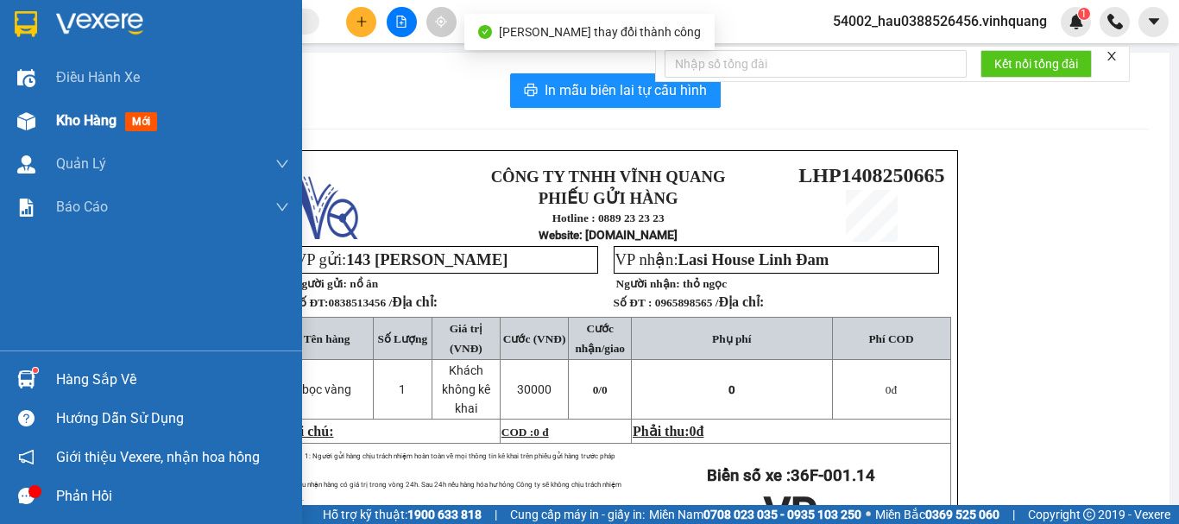
click at [124, 117] on div "Kho hàng mới" at bounding box center [110, 121] width 108 height 22
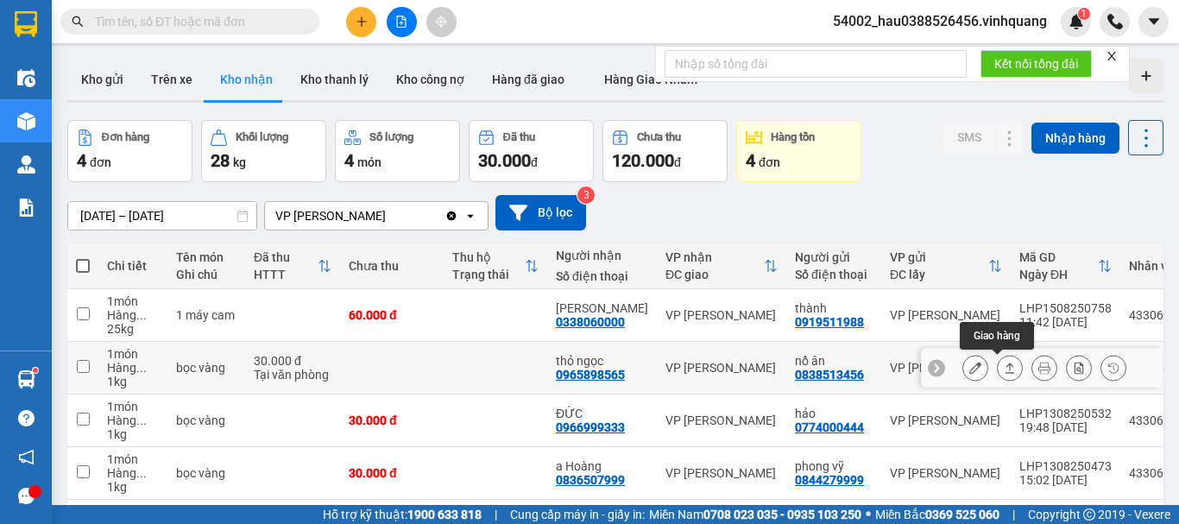
click at [1006, 370] on icon at bounding box center [1010, 368] width 9 height 10
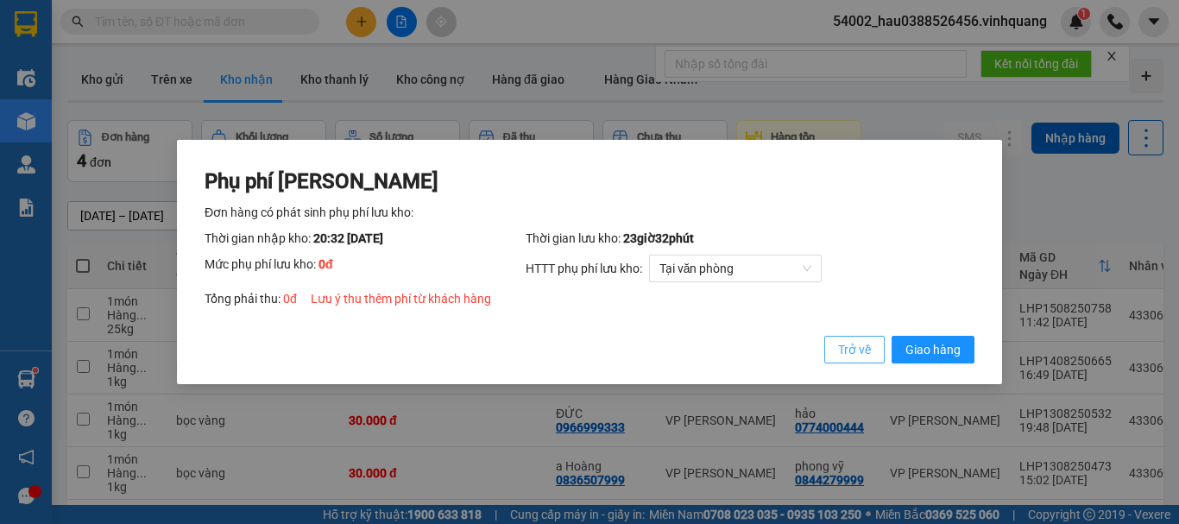
click at [860, 352] on span "Trở về" at bounding box center [854, 349] width 33 height 19
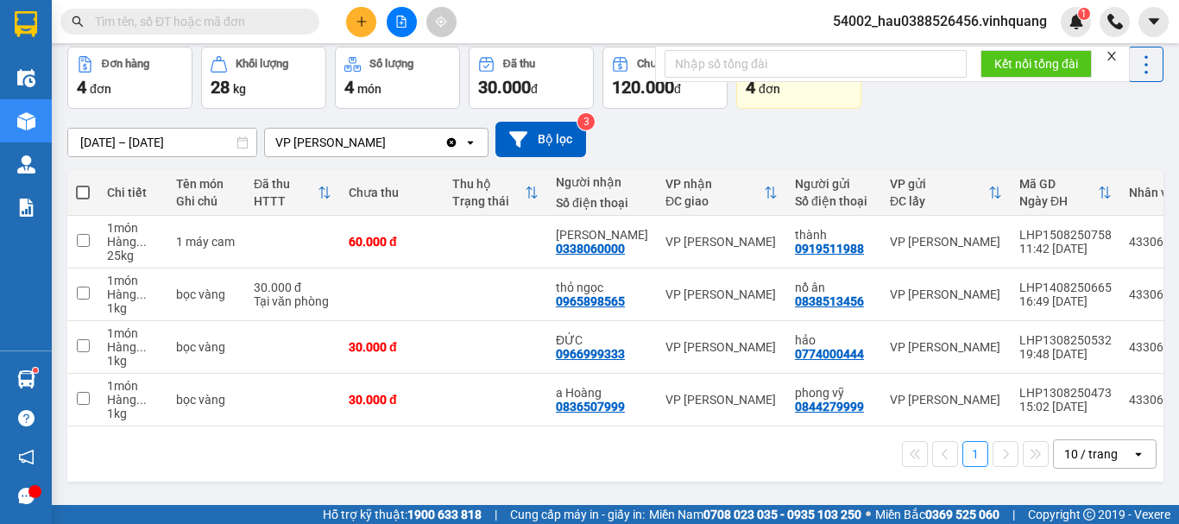
scroll to position [79, 0]
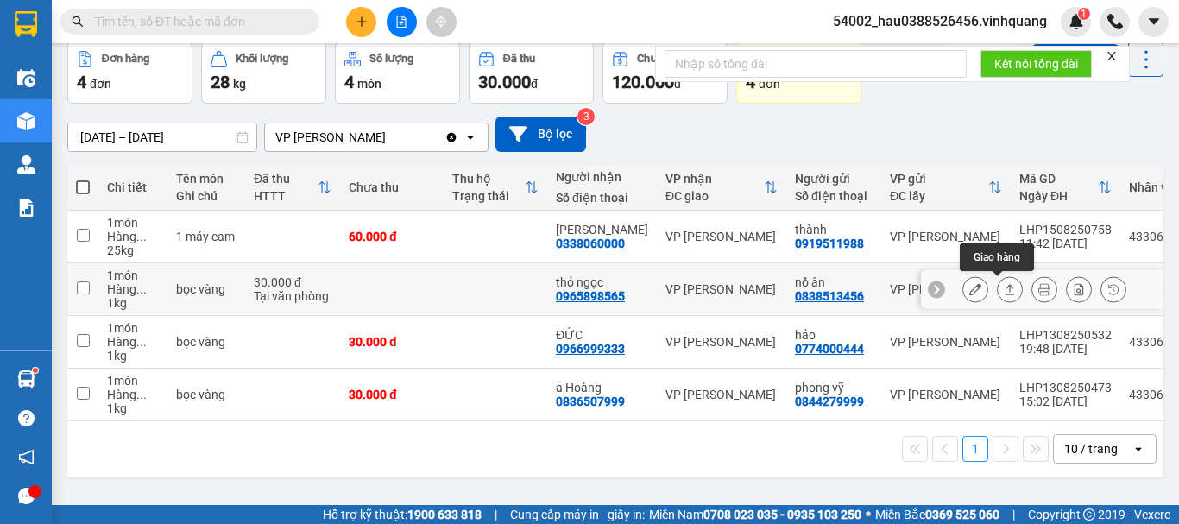
click at [1004, 290] on icon at bounding box center [1010, 289] width 12 height 12
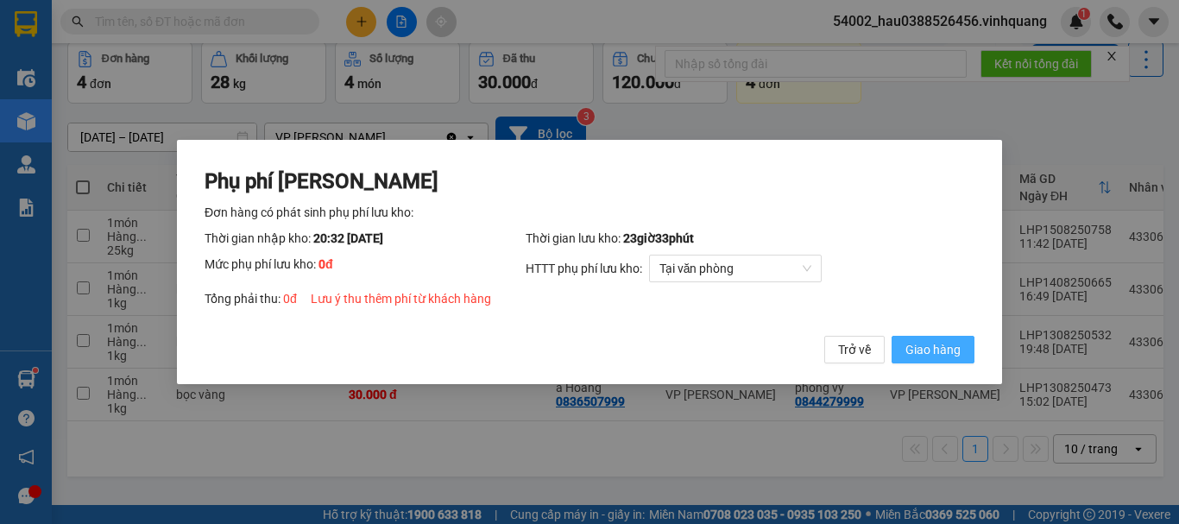
click at [928, 339] on button "Giao hàng" at bounding box center [933, 350] width 83 height 28
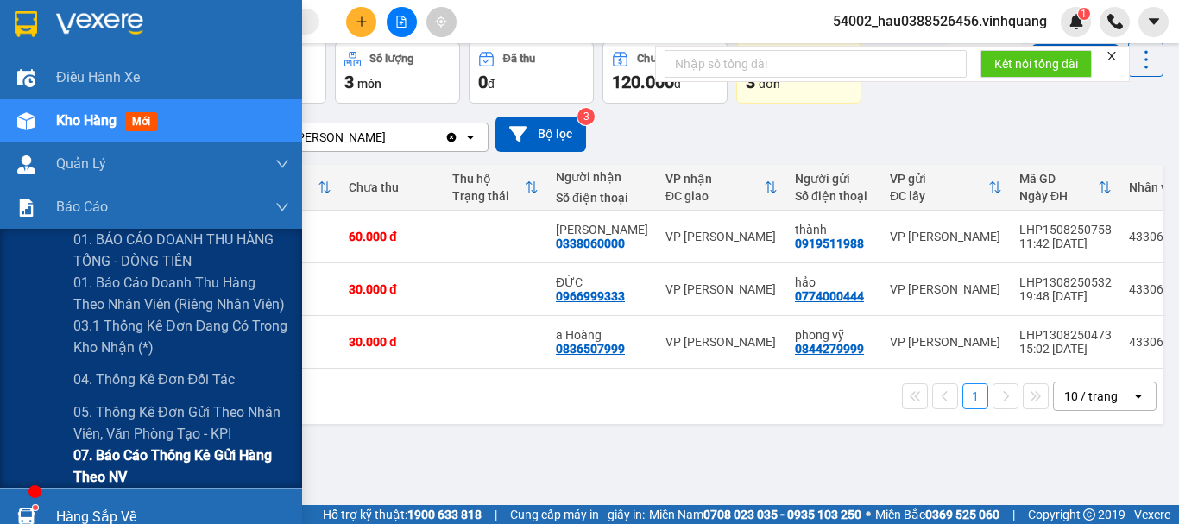
click at [239, 445] on span "07. Báo cáo thống kê gửi hàng theo NV" at bounding box center [181, 466] width 216 height 43
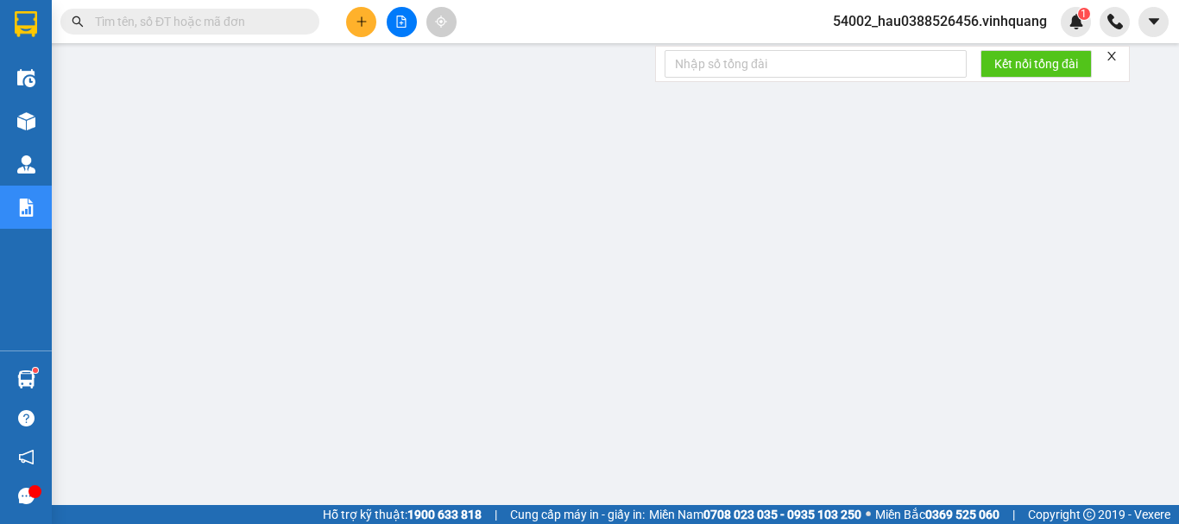
click at [1113, 56] on icon "close" at bounding box center [1112, 56] width 12 height 12
